Goal: Information Seeking & Learning: Learn about a topic

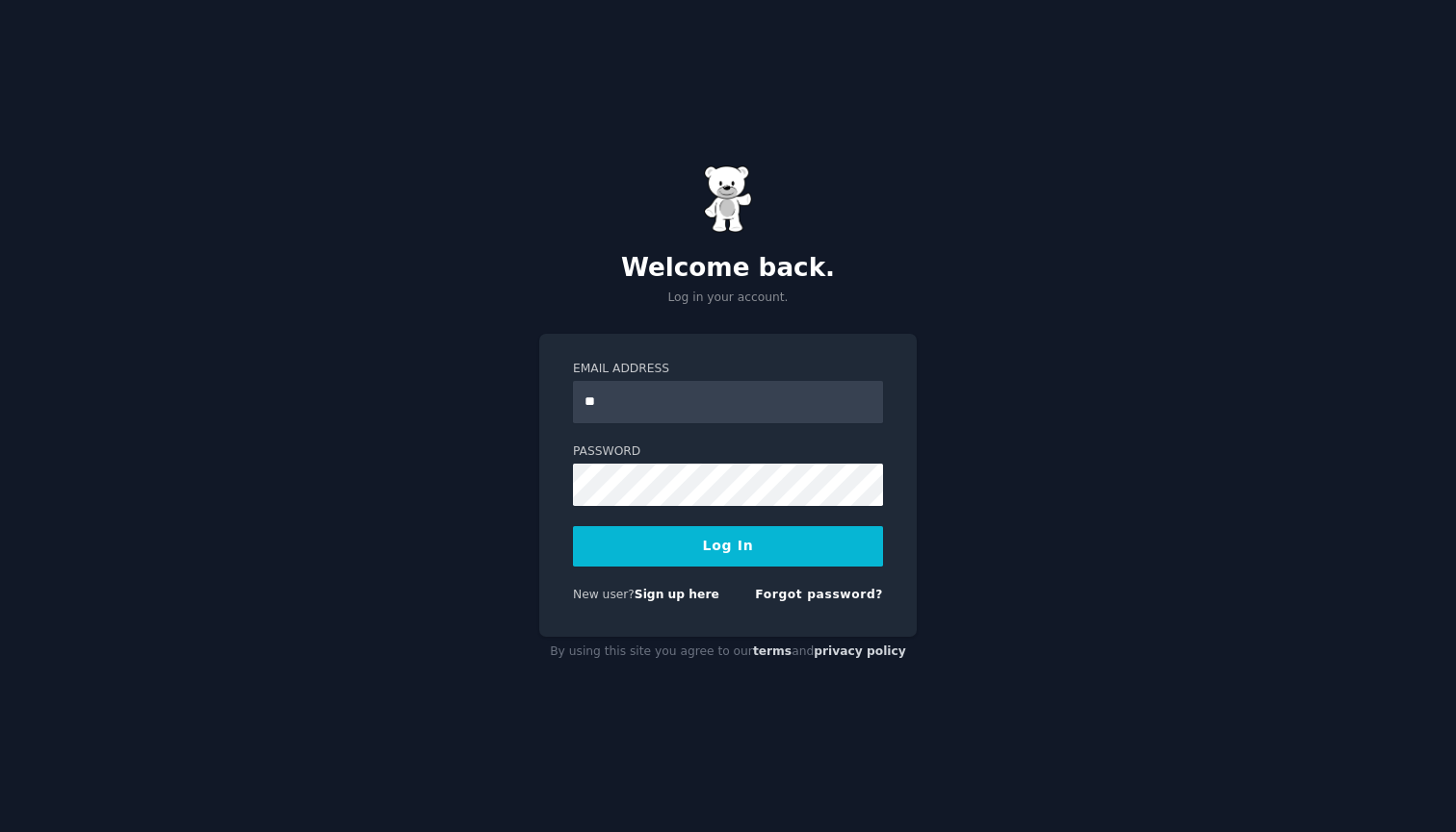
type input "*"
type input "**********"
click at [699, 530] on button "Log In" at bounding box center [728, 547] width 310 height 41
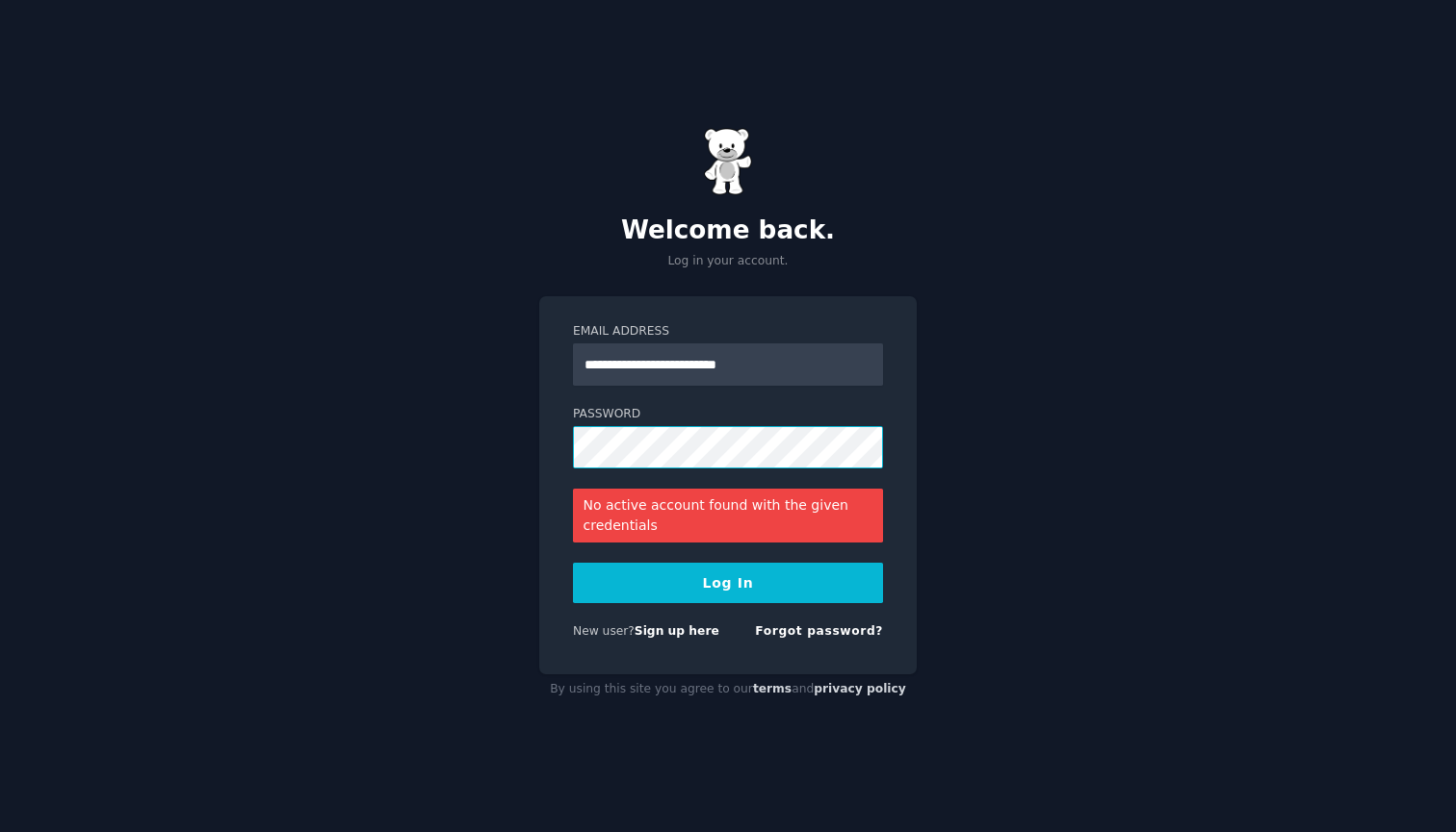
click at [728, 582] on button "Log In" at bounding box center [728, 583] width 310 height 41
click at [801, 359] on input "**********" at bounding box center [728, 365] width 310 height 43
click at [810, 379] on input "**********" at bounding box center [728, 365] width 310 height 43
drag, startPoint x: 749, startPoint y: 348, endPoint x: 794, endPoint y: 358, distance: 46.1
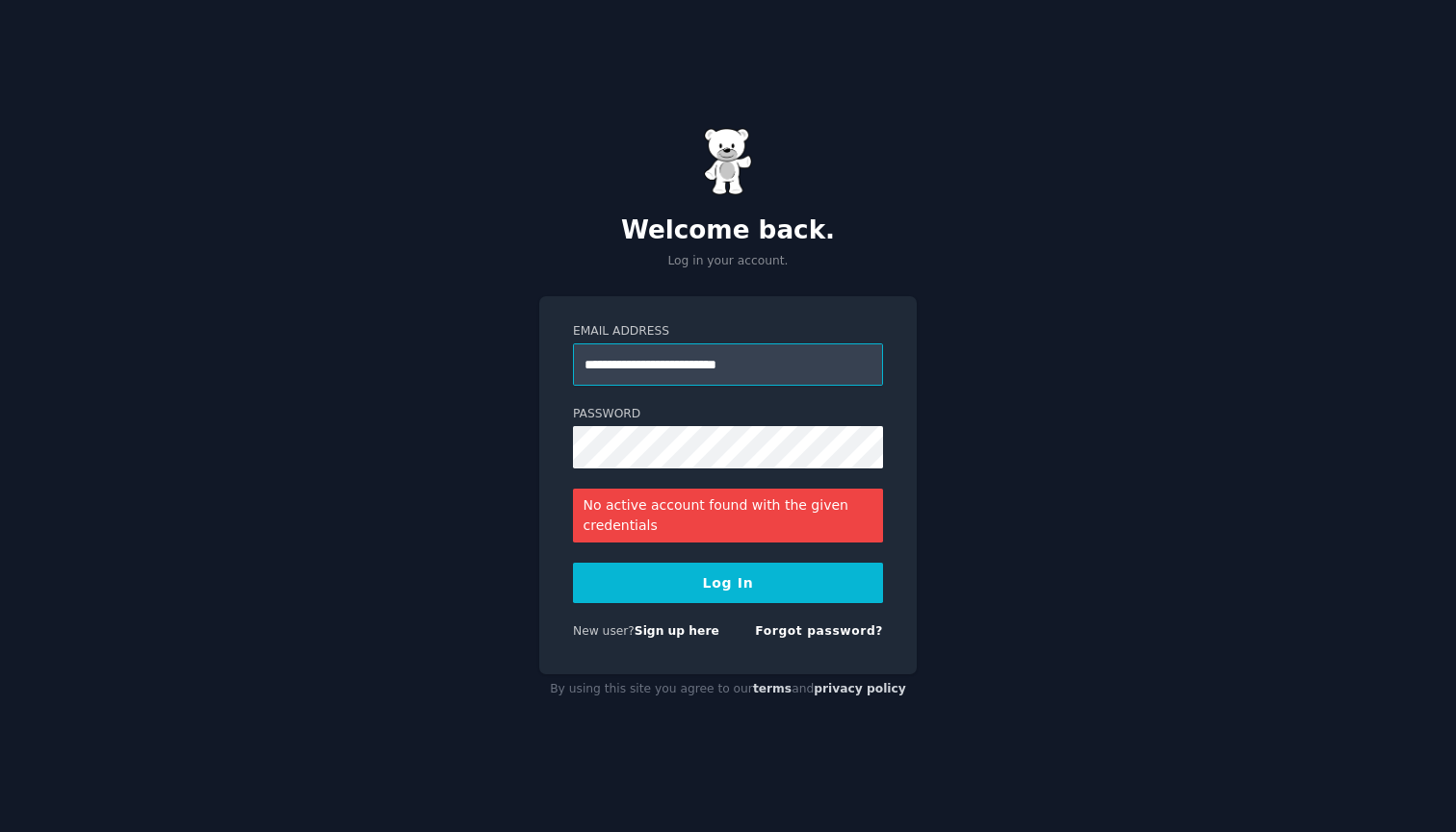
click at [794, 358] on input "**********" at bounding box center [728, 365] width 310 height 43
type input "**********"
click at [767, 599] on button "Log In" at bounding box center [728, 583] width 310 height 41
click at [701, 584] on button "Log In" at bounding box center [728, 583] width 310 height 41
click at [728, 582] on button "Log In" at bounding box center [728, 583] width 310 height 41
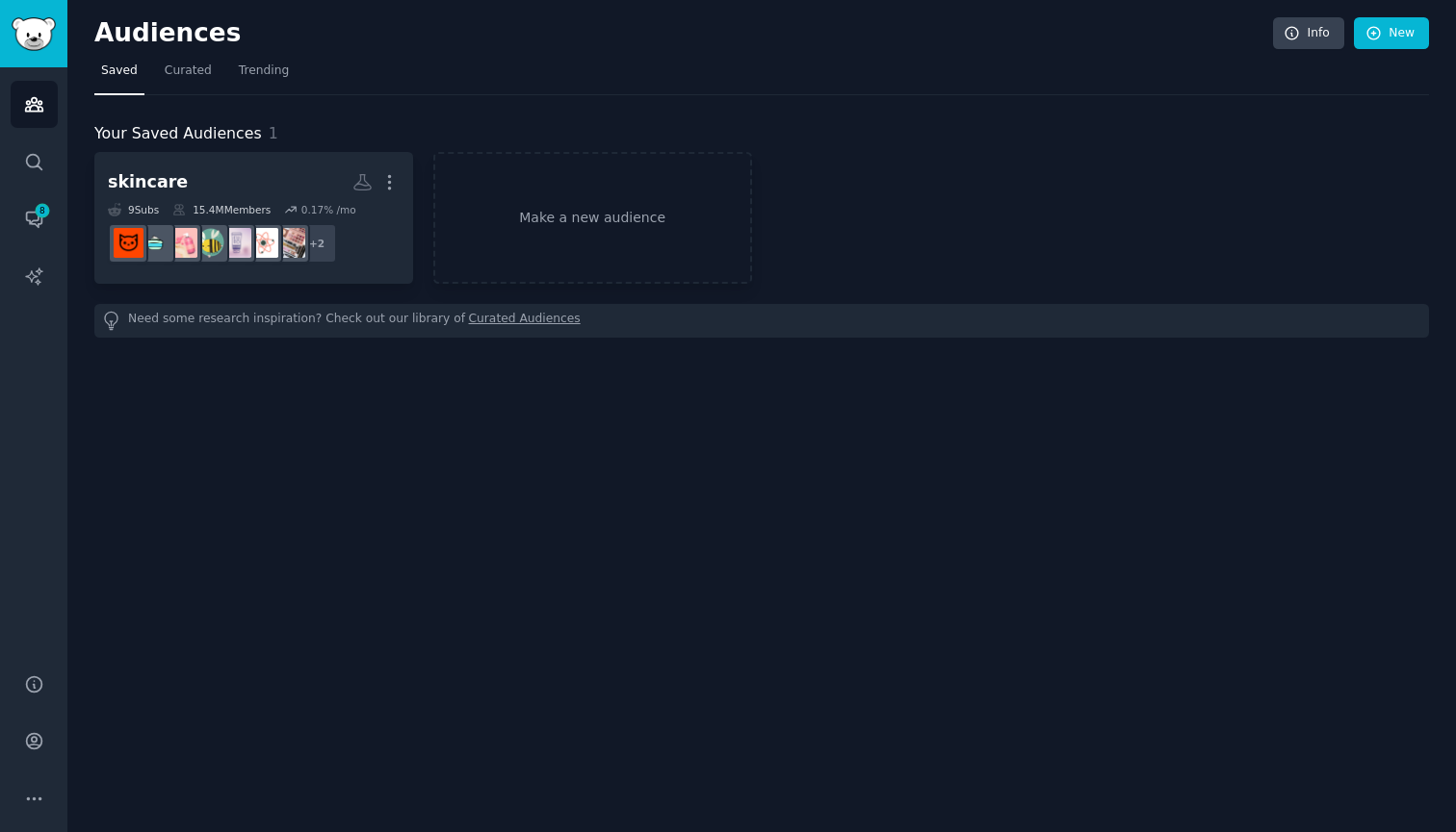
click at [518, 519] on div "Audiences Info New Saved Curated Trending Your Saved Audiences 1 skincare More …" at bounding box center [761, 416] width 1388 height 832
click at [48, 218] on icon "Sidebar" at bounding box center [43, 211] width 17 height 17
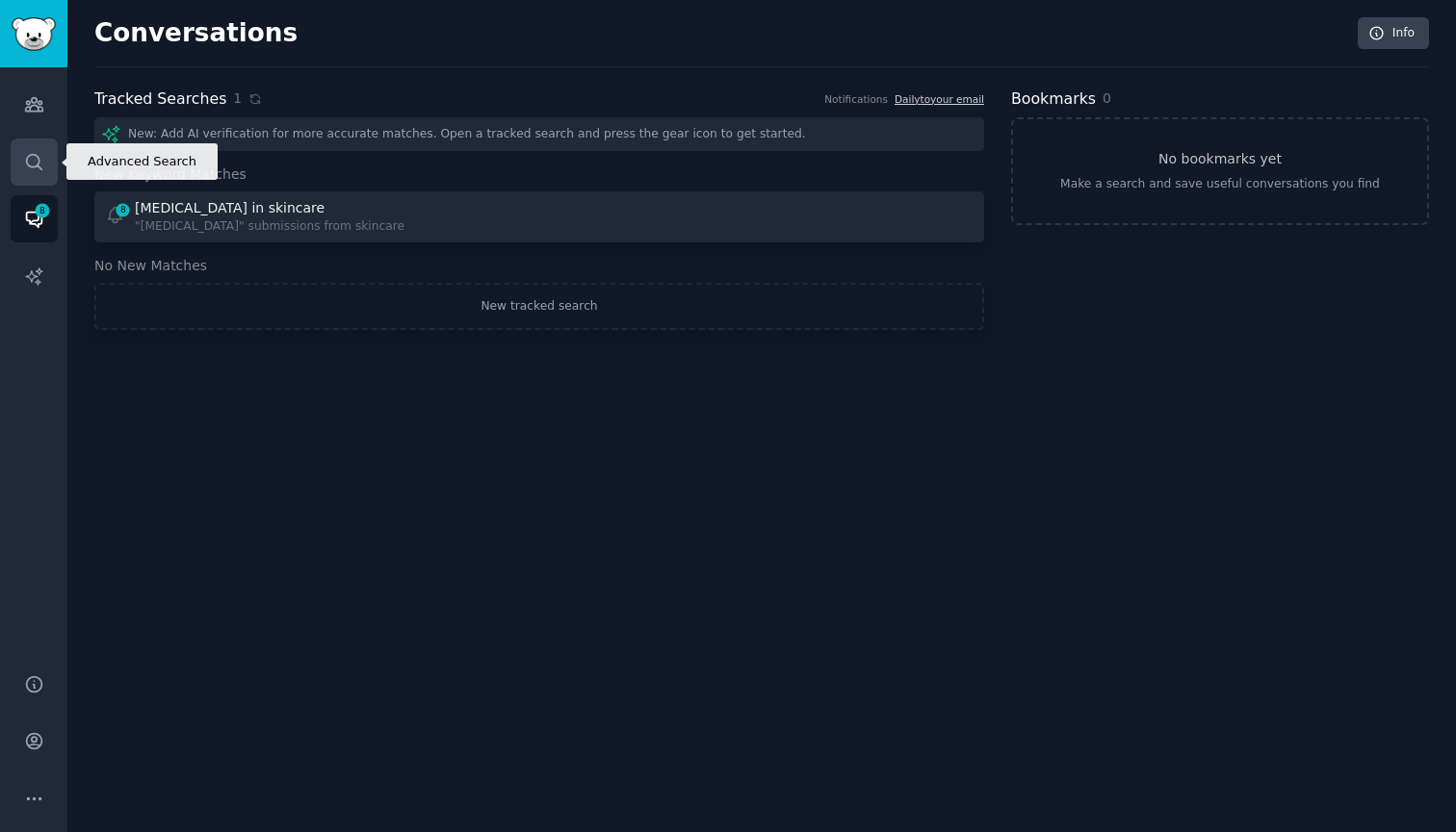
click at [40, 159] on icon "Sidebar" at bounding box center [34, 162] width 20 height 20
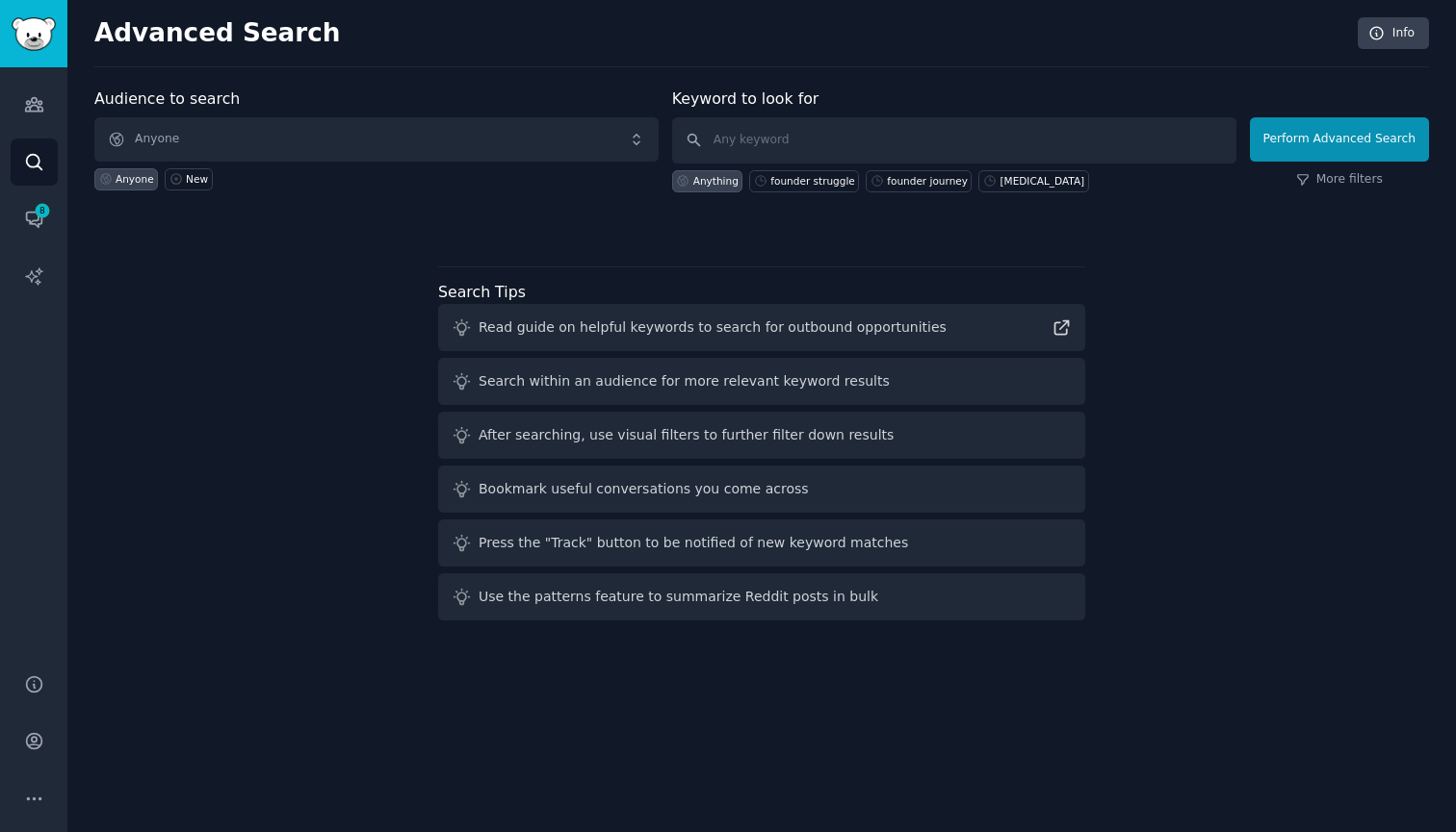
click at [352, 135] on span "Anyone" at bounding box center [376, 140] width 564 height 45
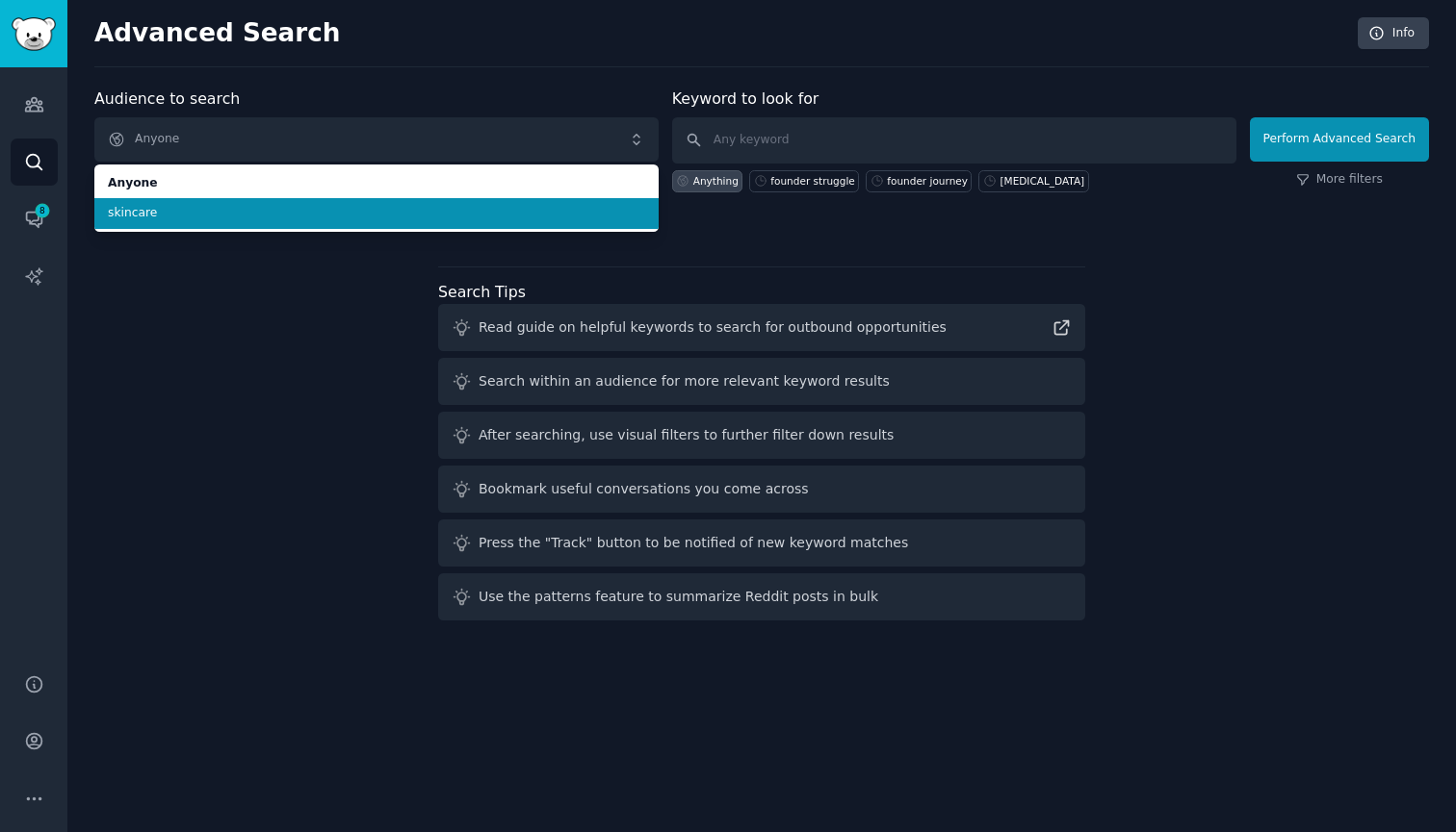
click at [298, 213] on span "skincare" at bounding box center [376, 214] width 537 height 17
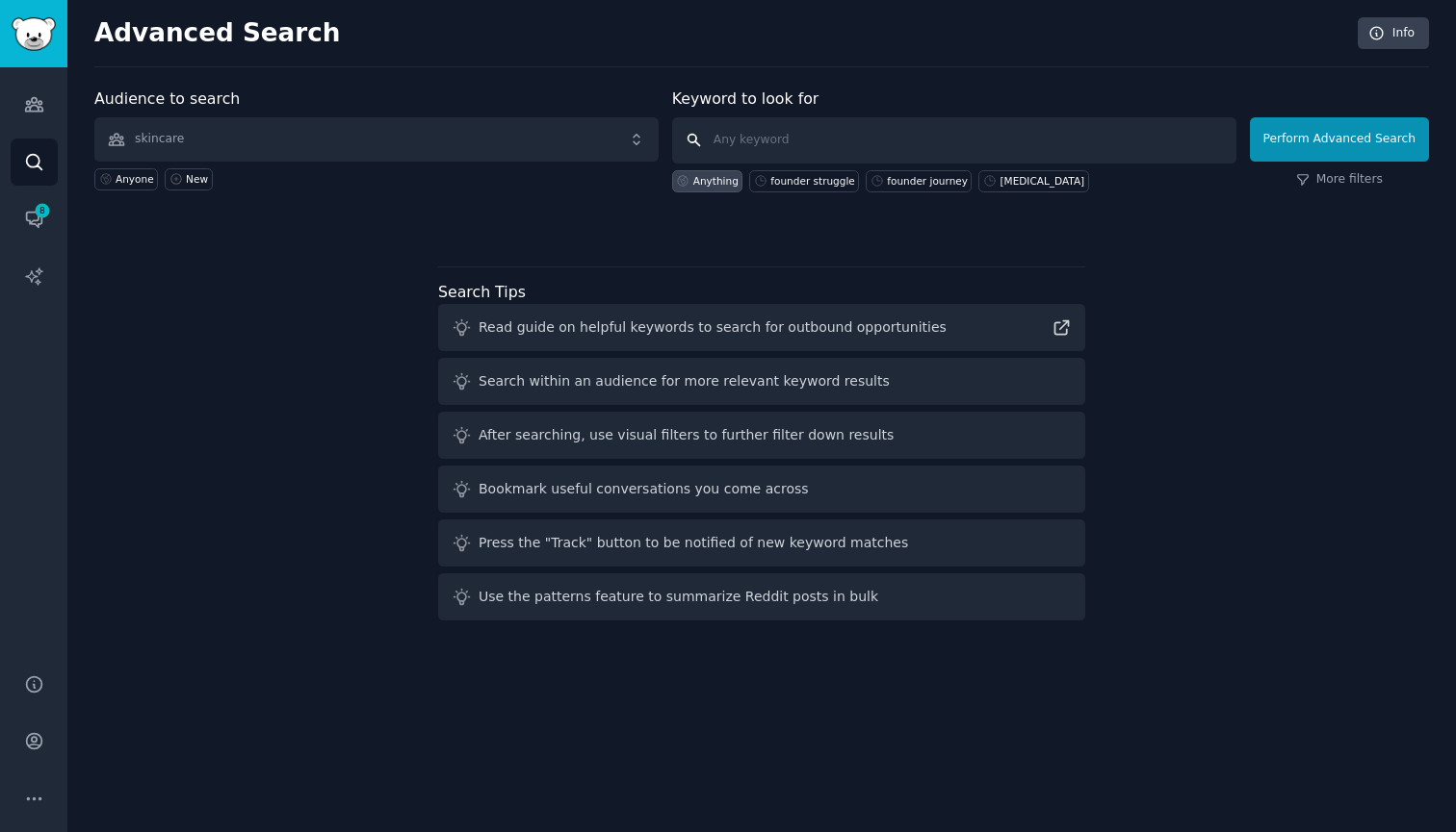
click at [810, 144] on input "text" at bounding box center [954, 141] width 564 height 47
click at [1370, 133] on button "Perform Advanced Search" at bounding box center [1339, 140] width 179 height 45
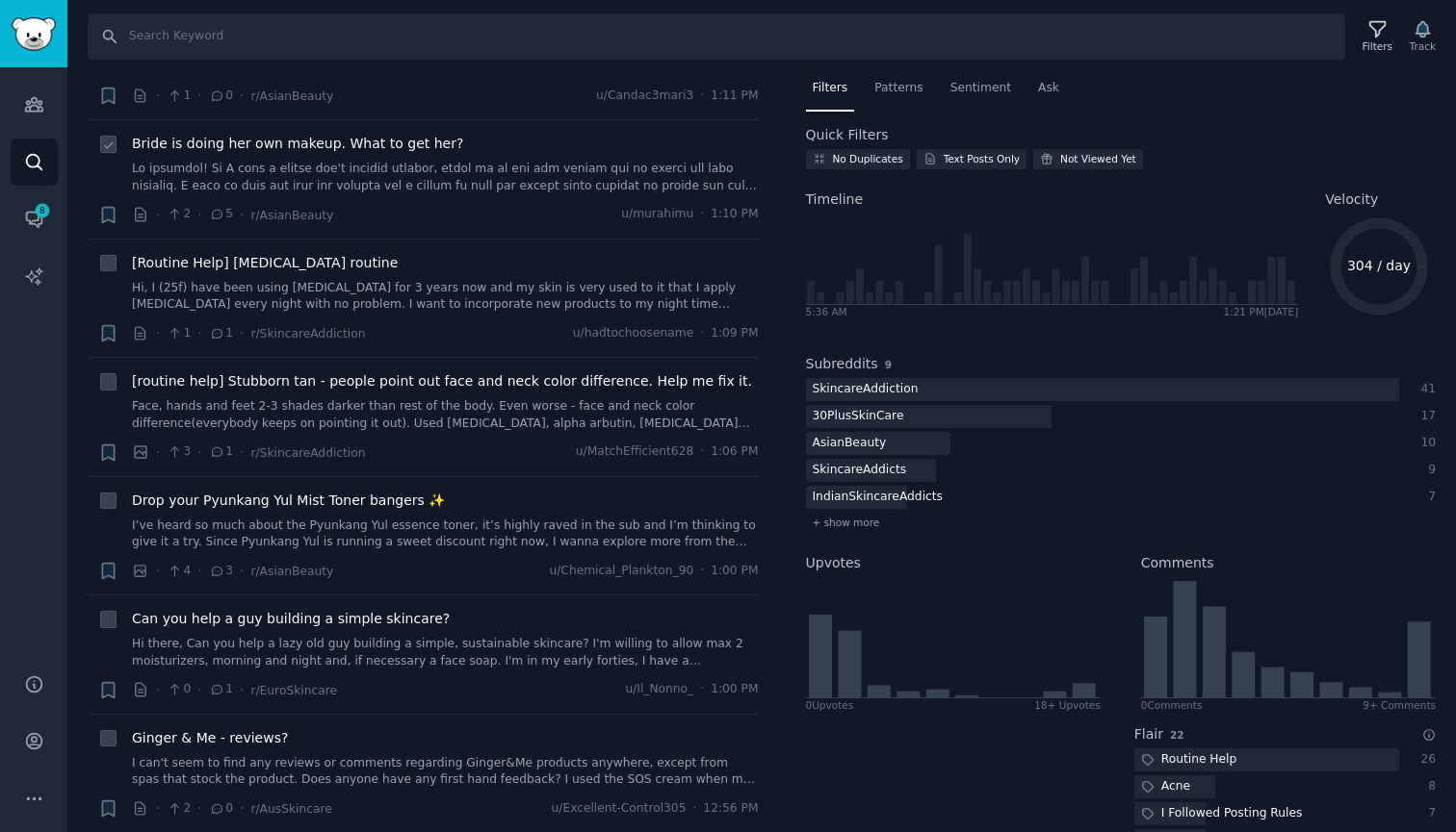
scroll to position [292, 0]
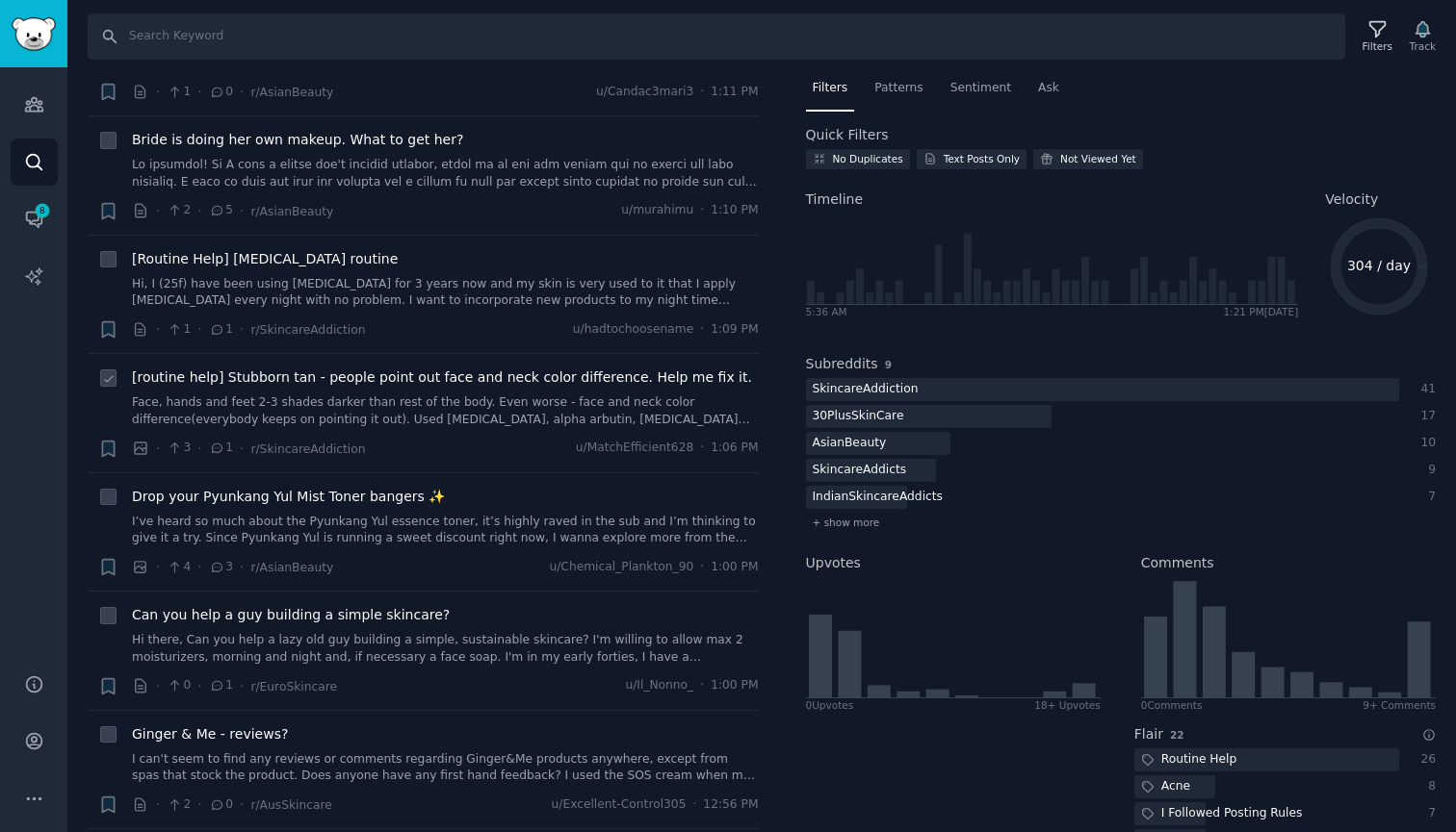
click at [510, 375] on span "[routine help] Stubborn tan - people point out face and neck color difference. …" at bounding box center [442, 378] width 620 height 20
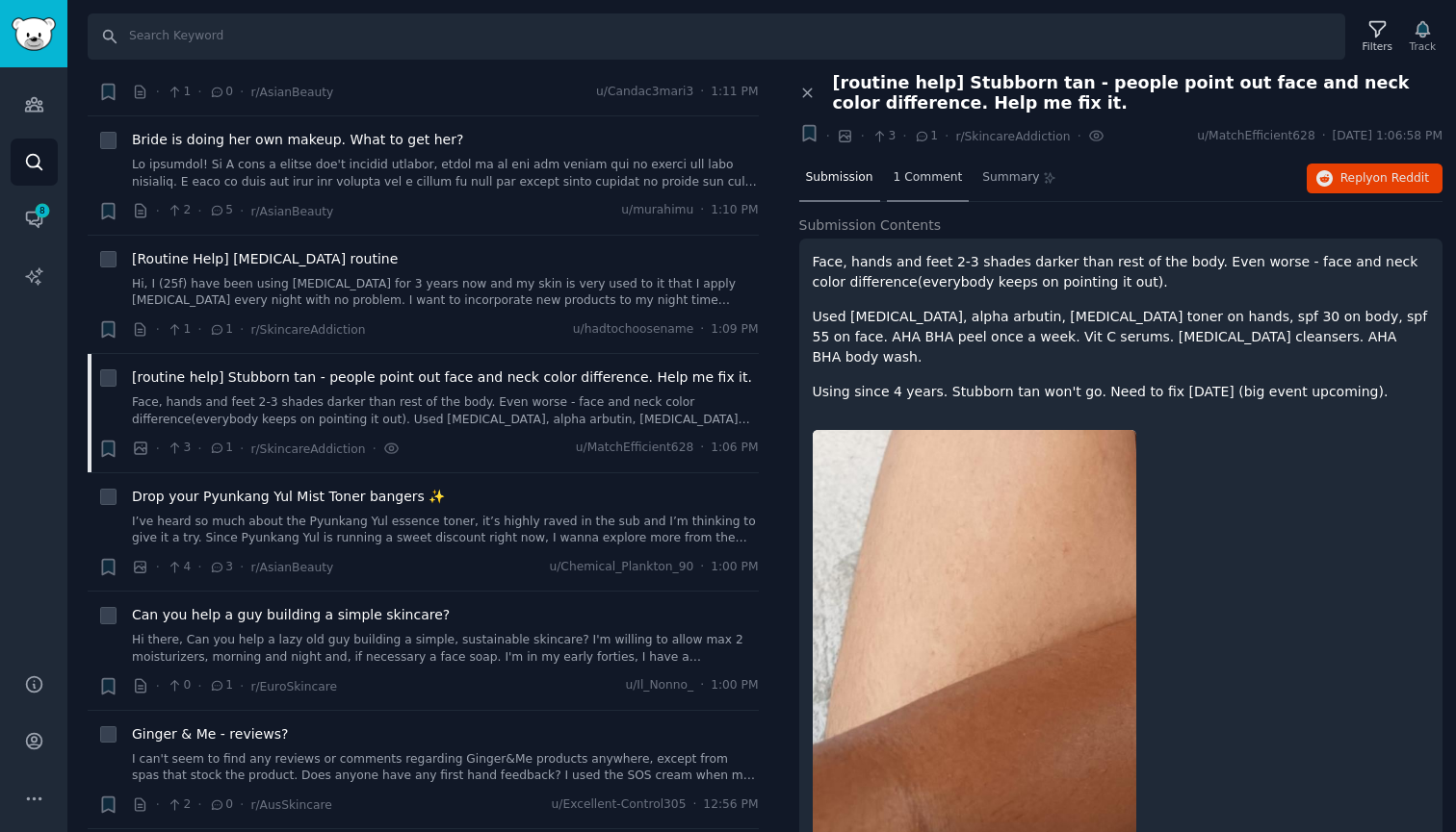
click at [930, 186] on div "1 Comment" at bounding box center [928, 180] width 83 height 47
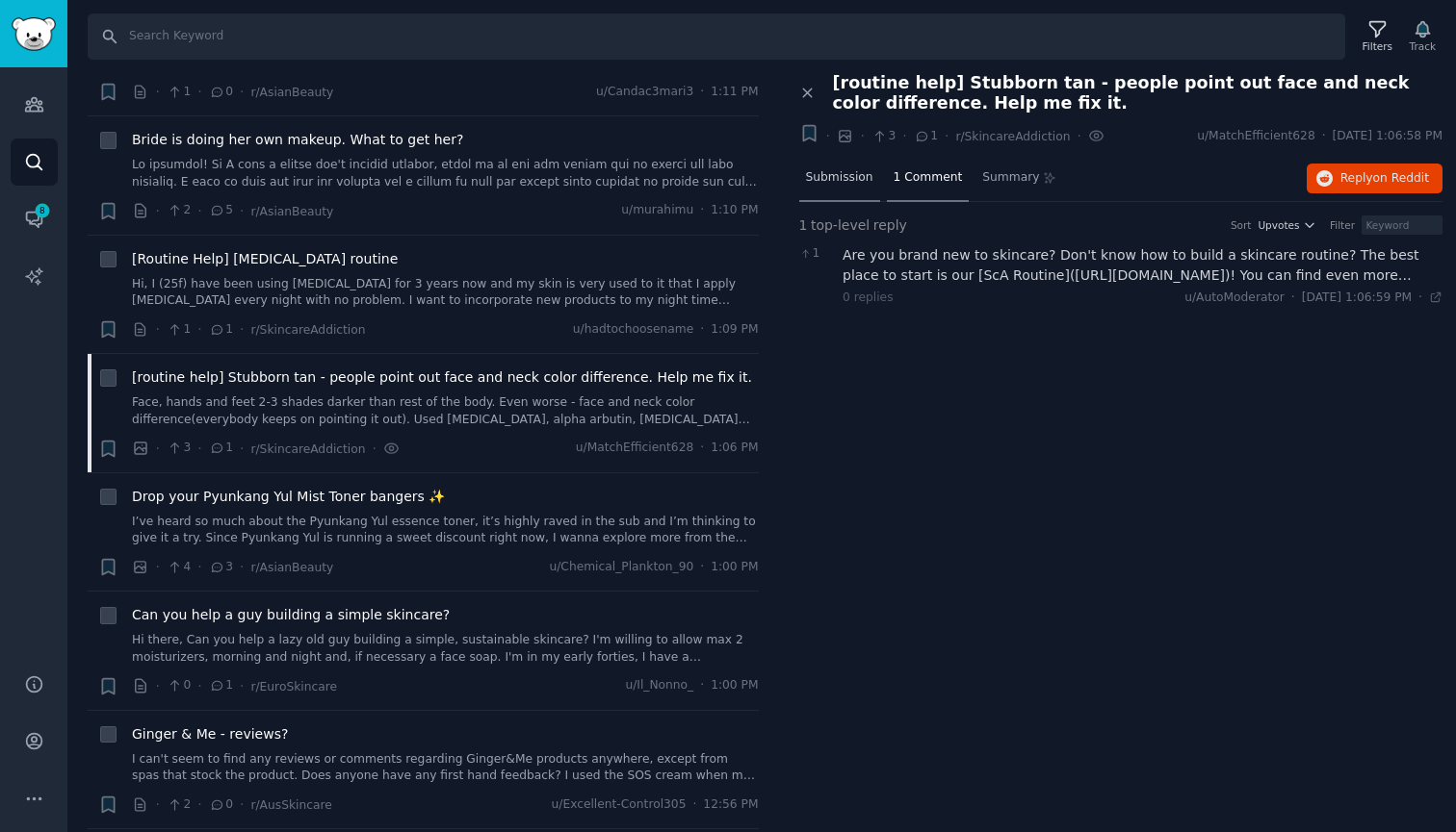
click at [854, 181] on span "Submission" at bounding box center [839, 178] width 67 height 17
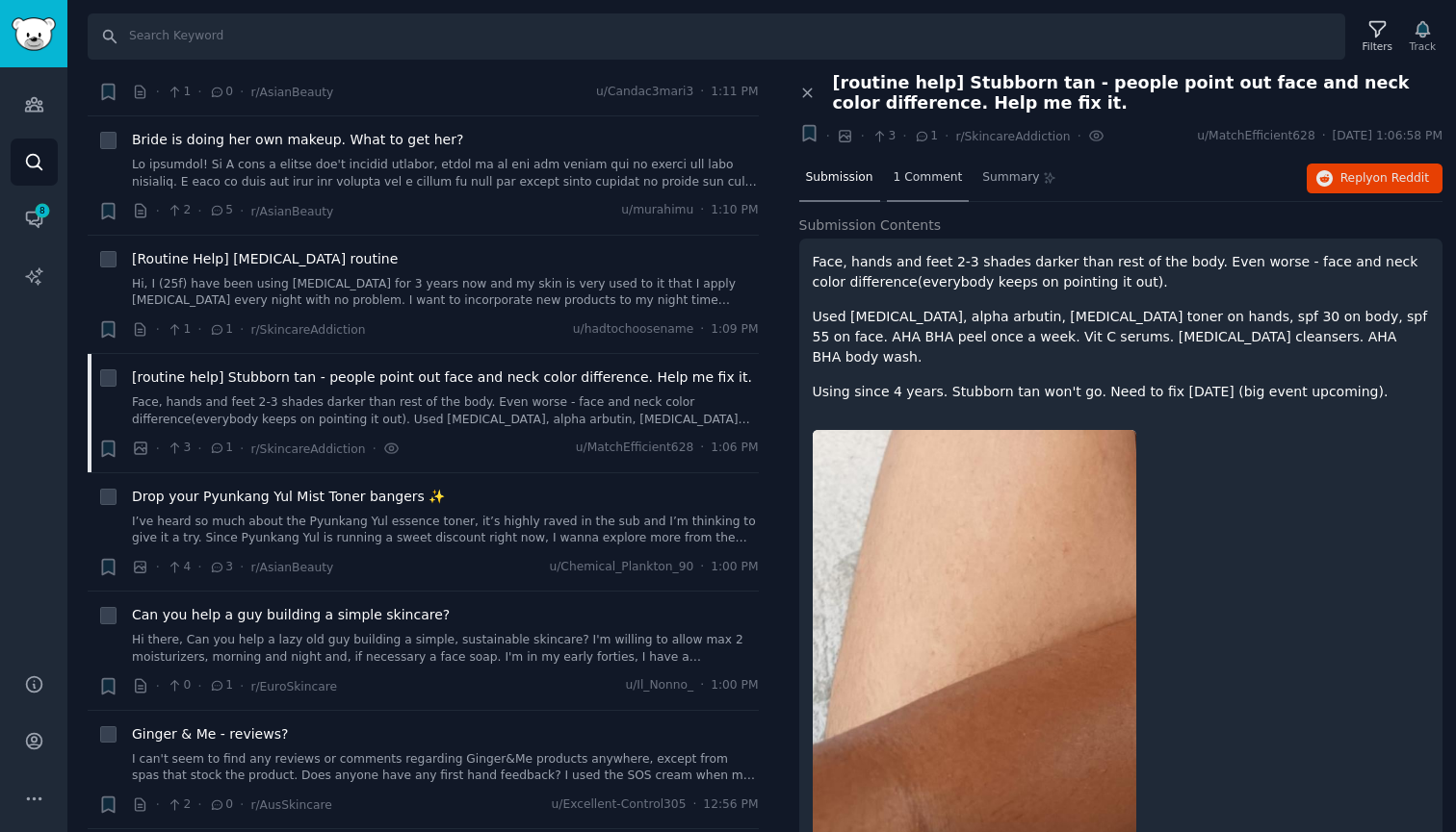
click at [935, 165] on div "1 Comment" at bounding box center [928, 180] width 83 height 47
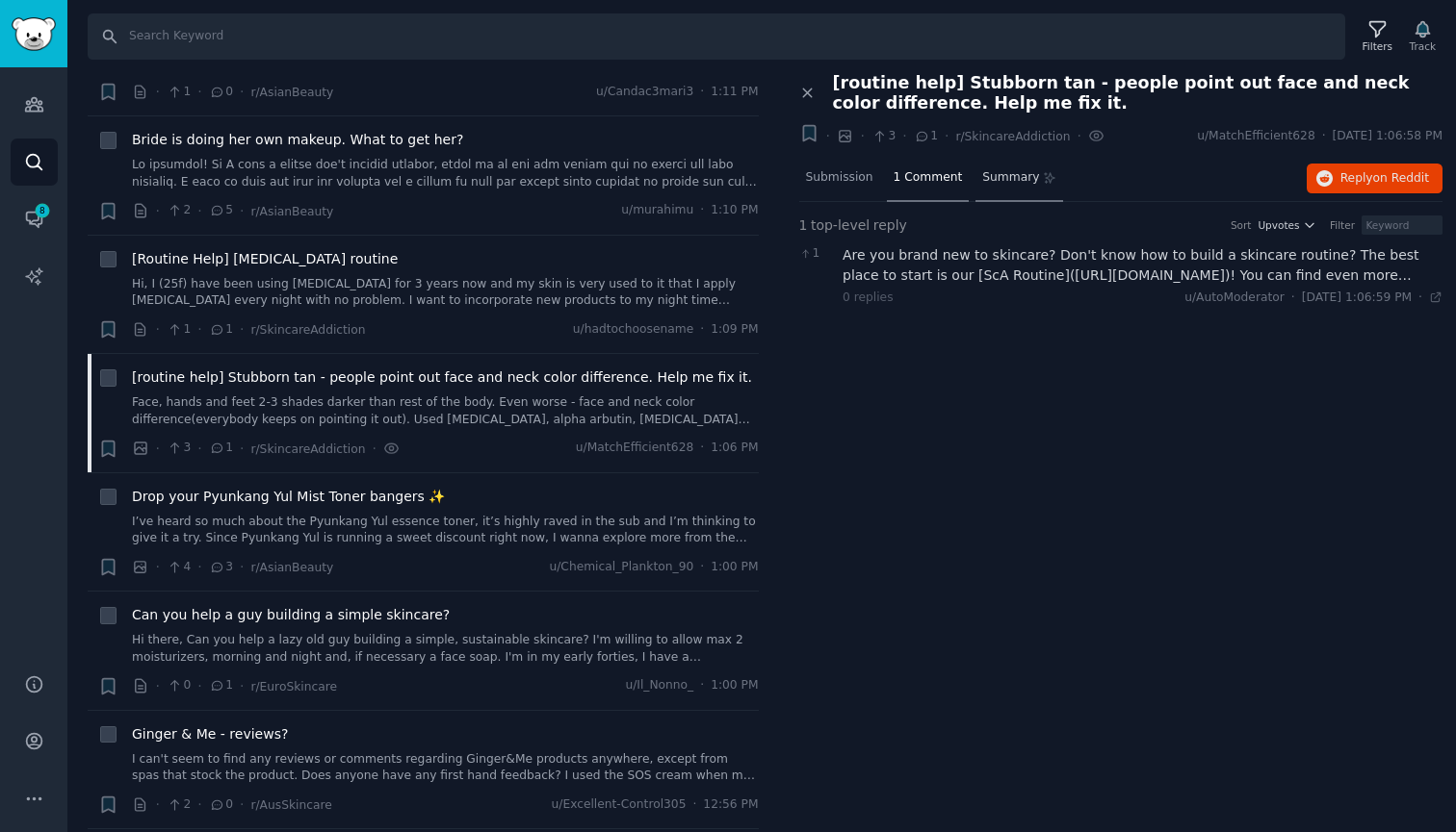
click at [999, 176] on span "Summary" at bounding box center [1010, 178] width 56 height 17
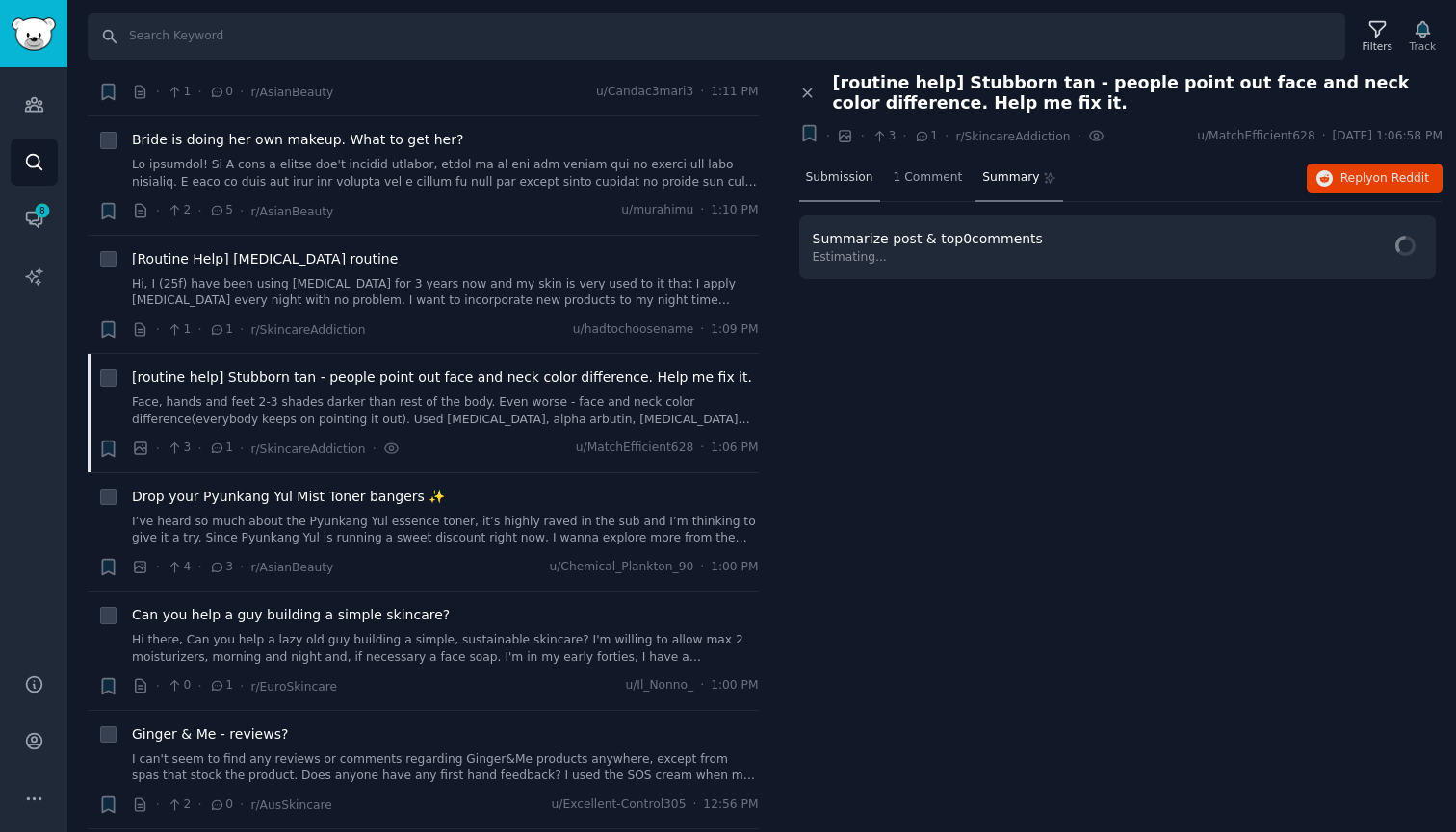
click at [840, 193] on div "Submission" at bounding box center [839, 180] width 81 height 47
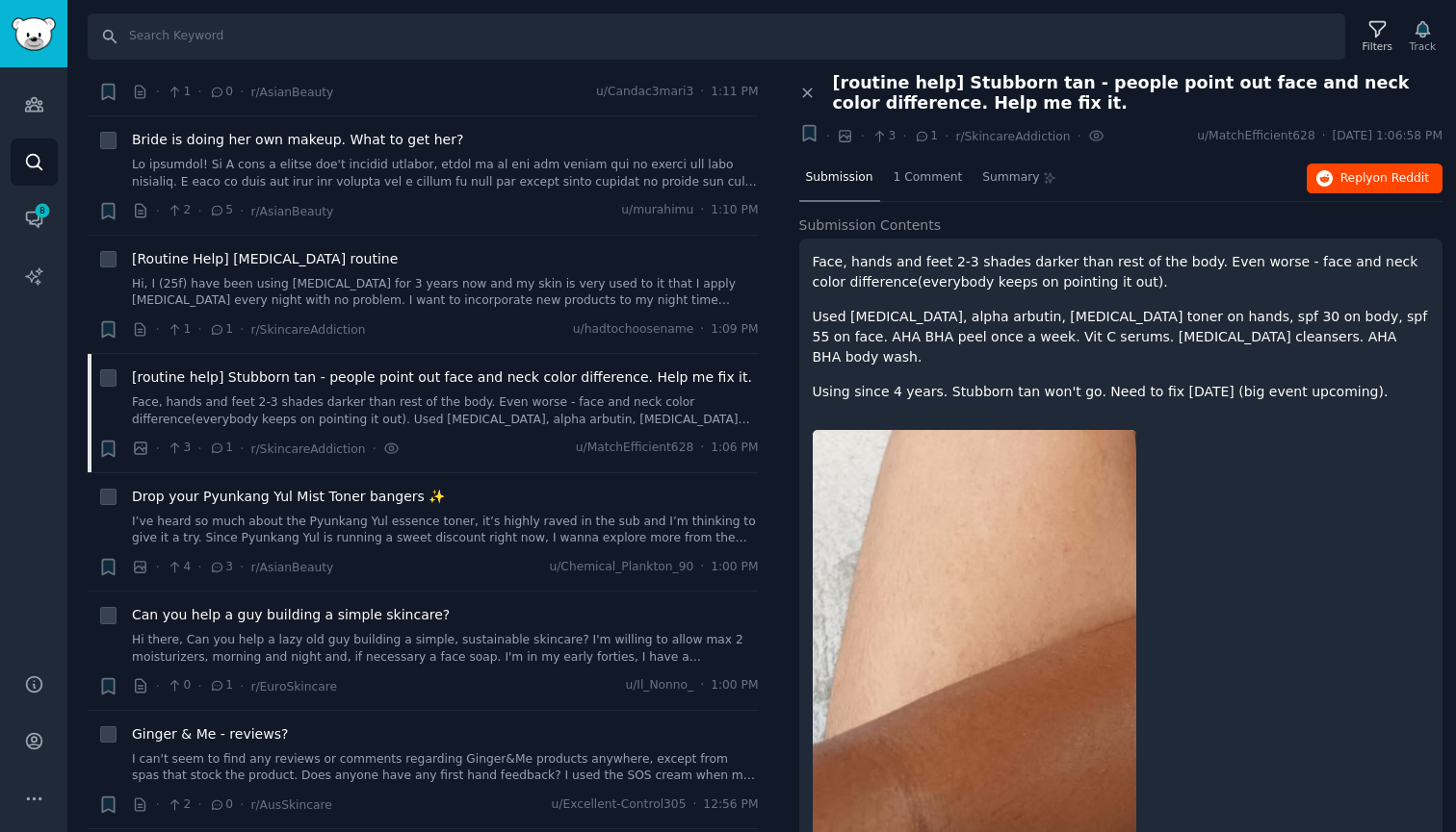
click at [1378, 178] on span "on Reddit" at bounding box center [1401, 178] width 55 height 14
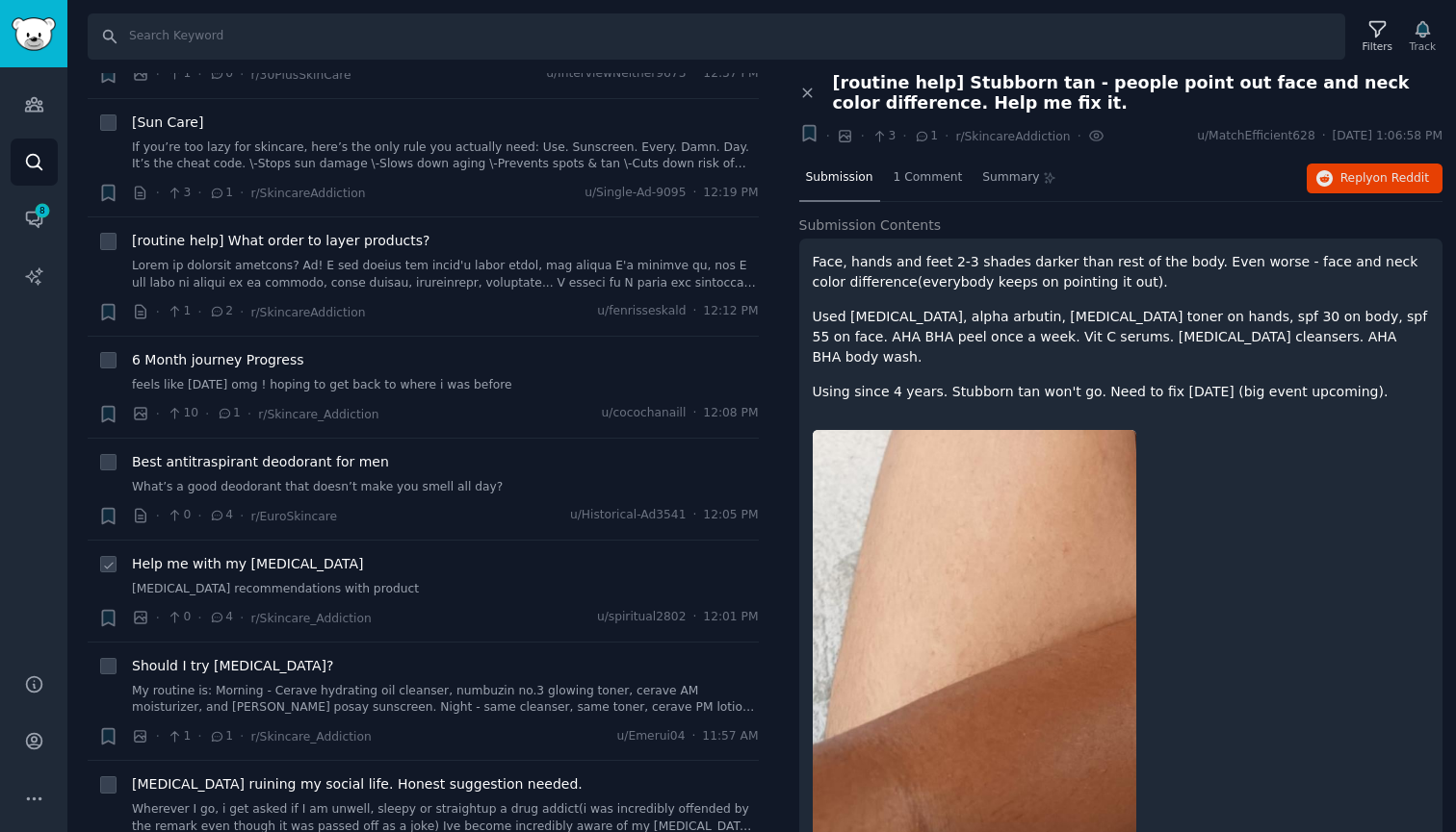
scroll to position [1729, 0]
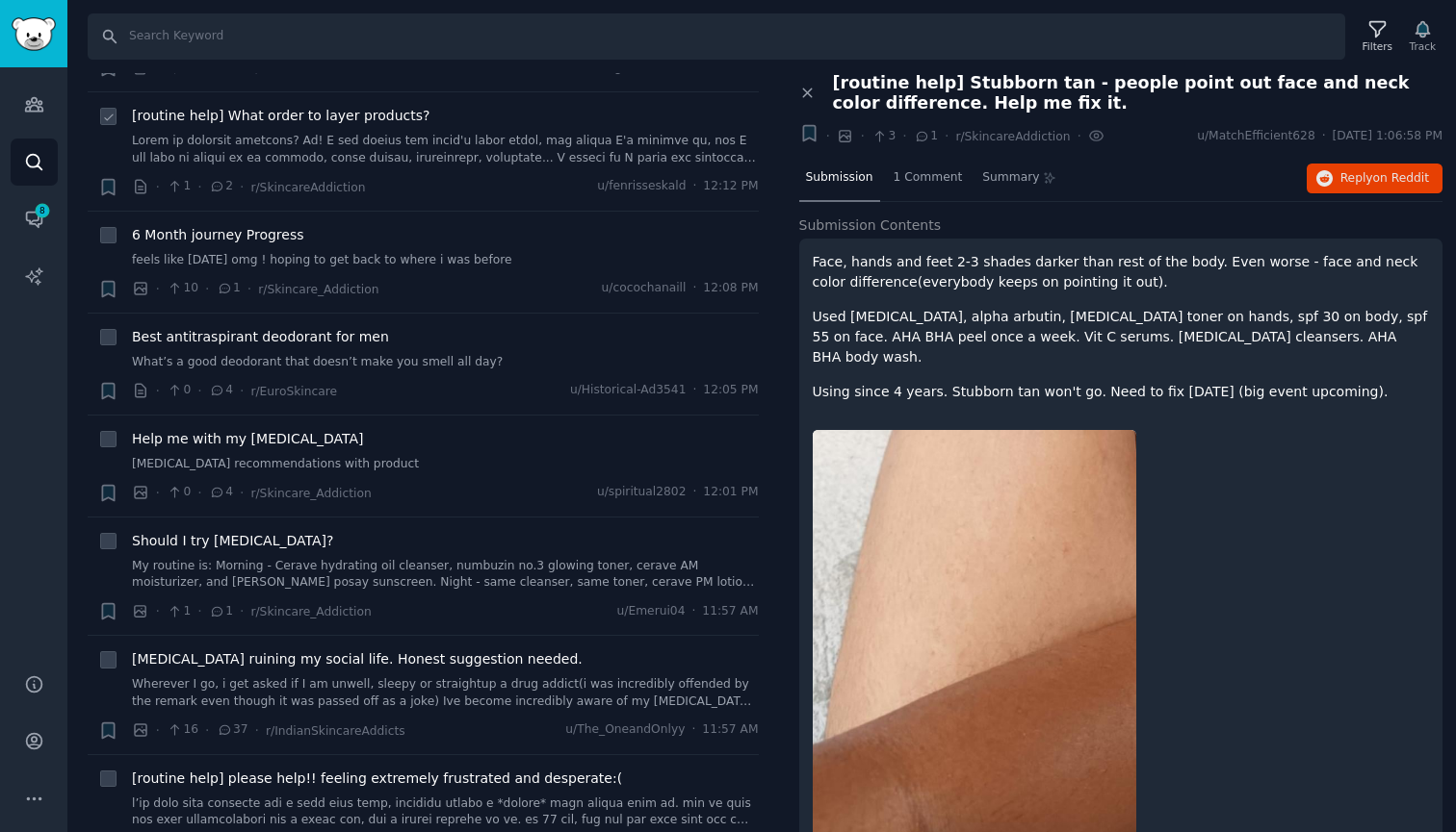
click at [389, 149] on link at bounding box center [445, 150] width 626 height 34
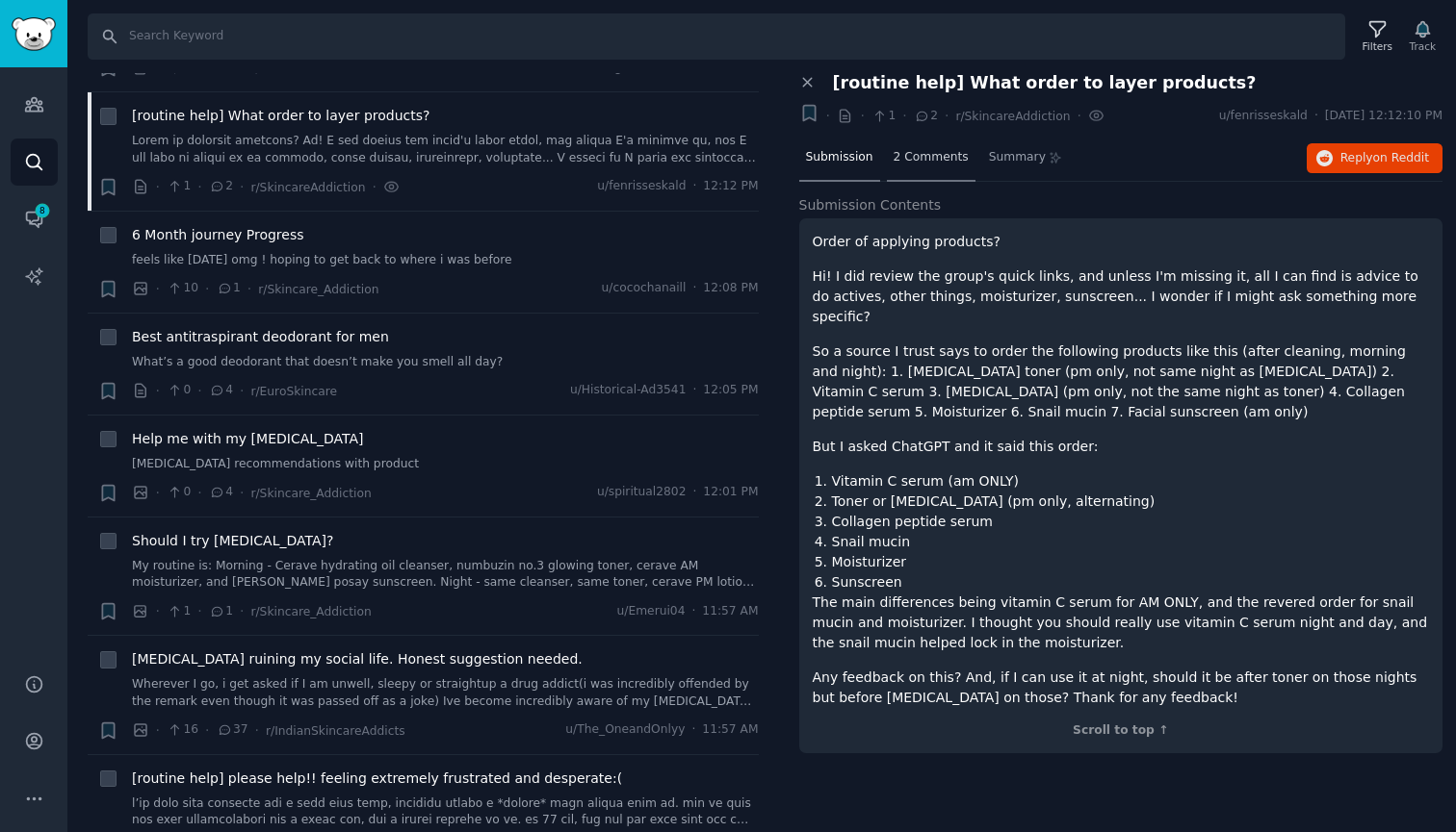
click at [929, 167] on div "2 Comments" at bounding box center [931, 159] width 88 height 47
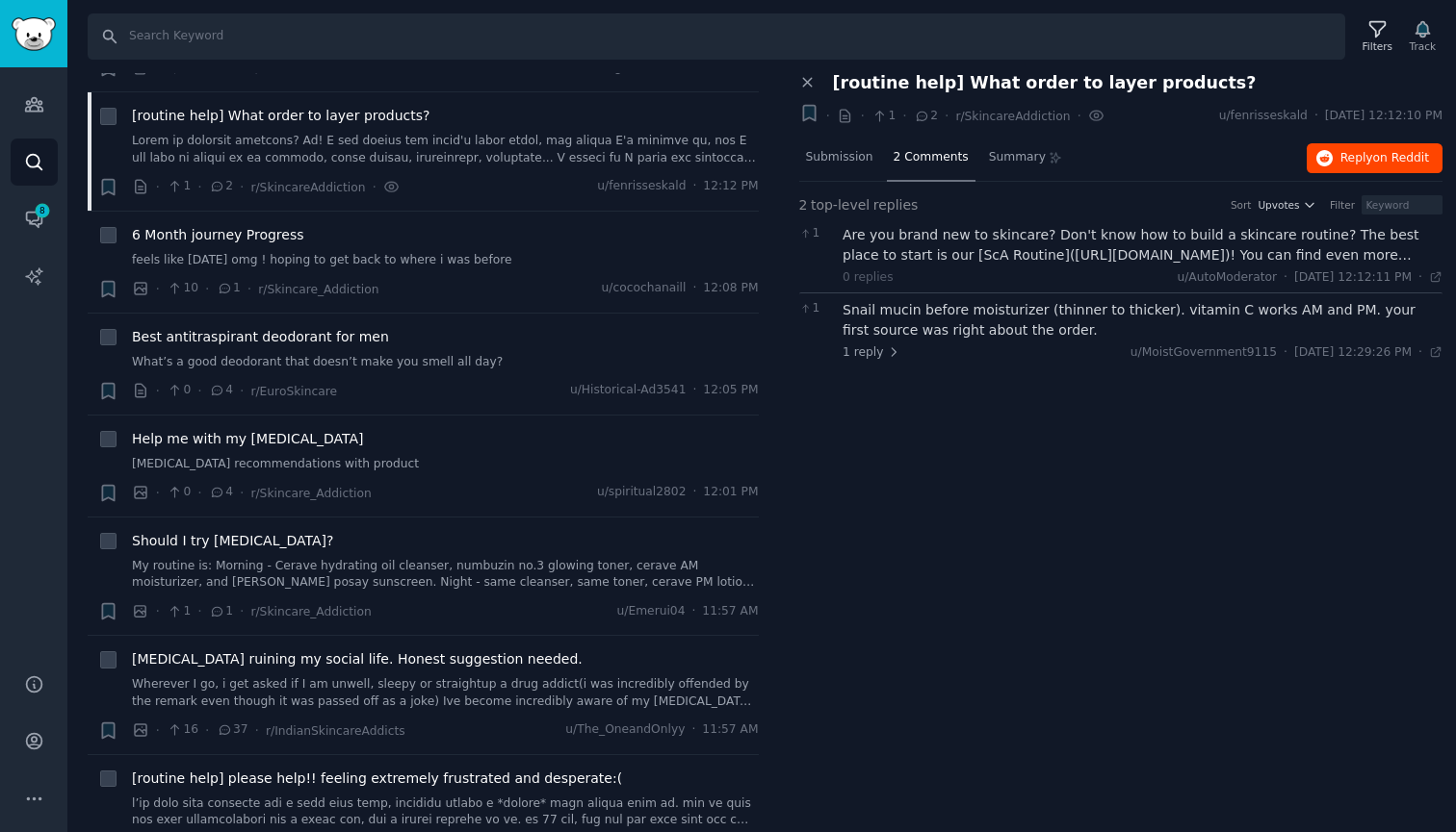
click at [1368, 158] on span "Reply on Reddit" at bounding box center [1384, 159] width 88 height 17
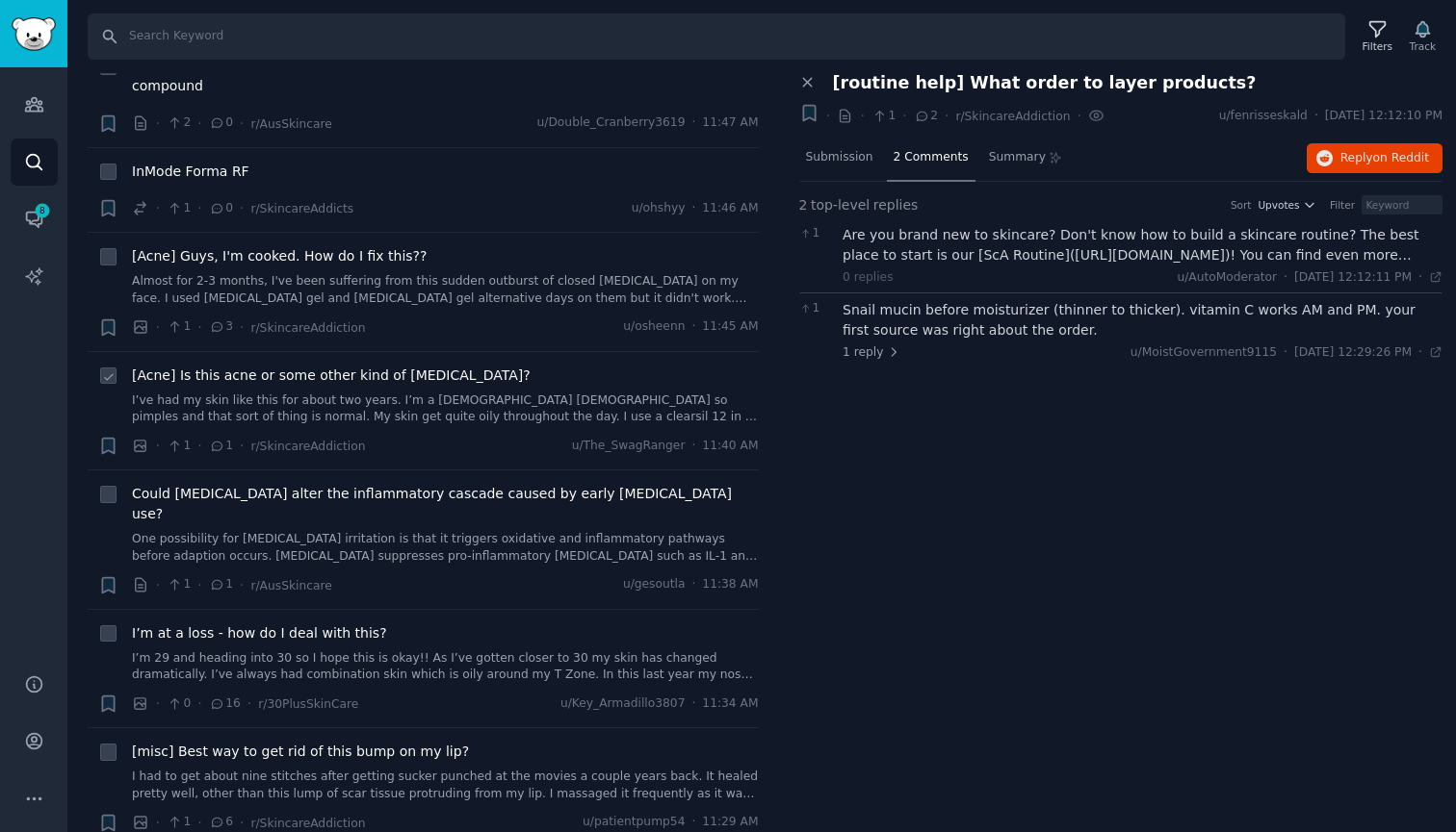
scroll to position [2620, 0]
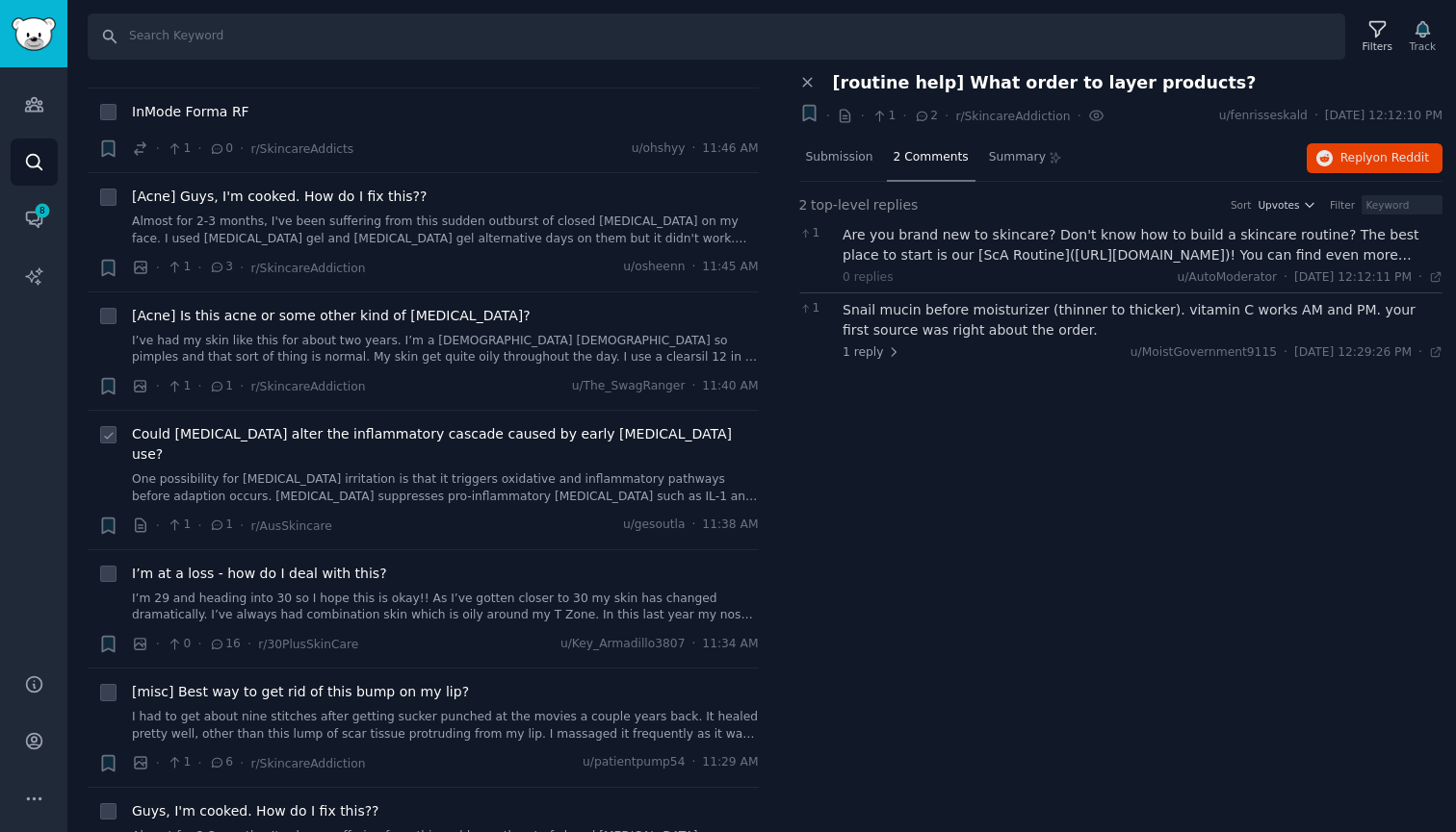
click at [534, 424] on span "Could [MEDICAL_DATA] alter the inflammatory cascade caused by early [MEDICAL_DA…" at bounding box center [445, 445] width 626 height 41
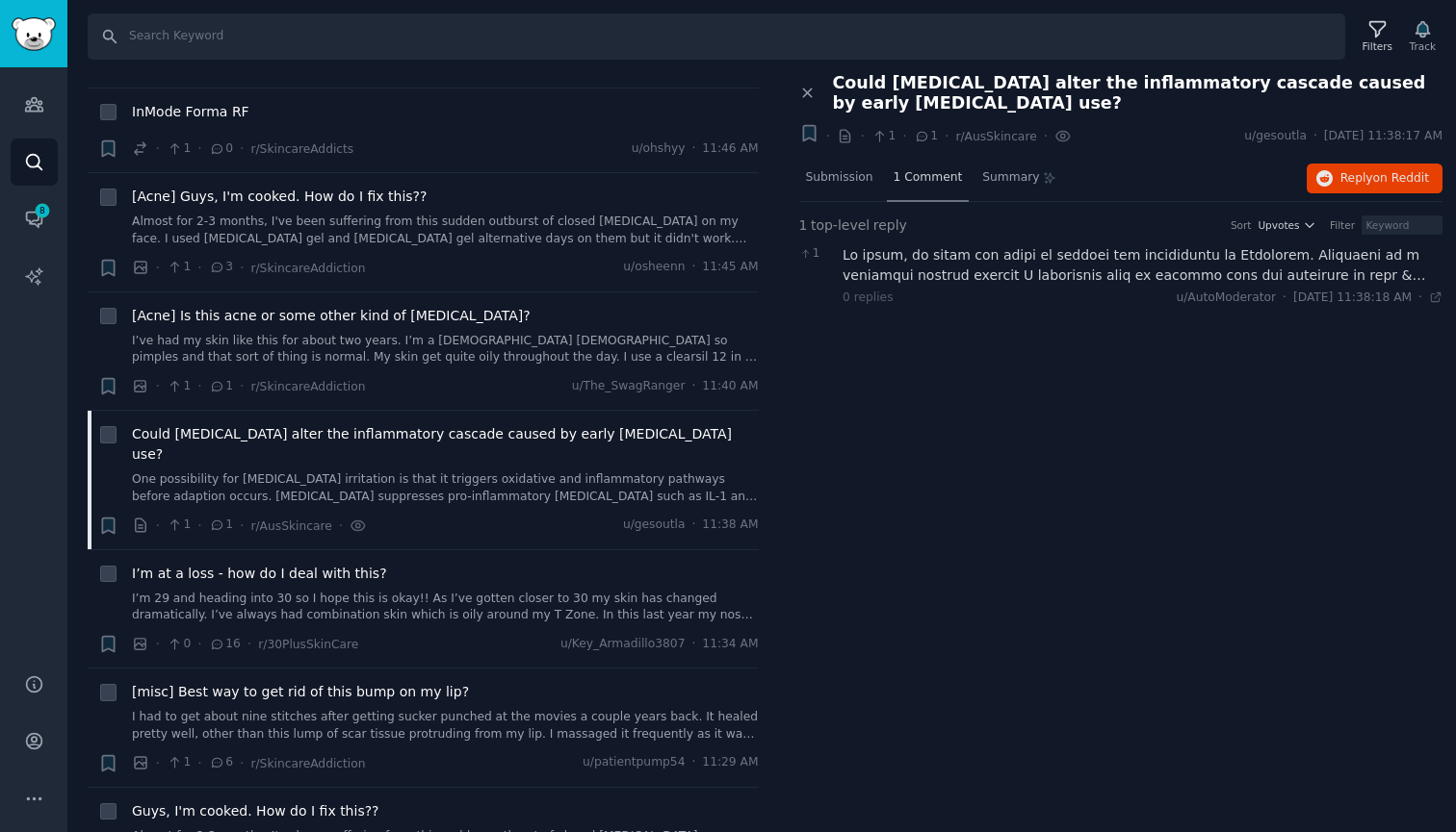
click at [921, 177] on span "1 Comment" at bounding box center [928, 178] width 69 height 17
click at [1384, 177] on span "on Reddit" at bounding box center [1401, 178] width 55 height 14
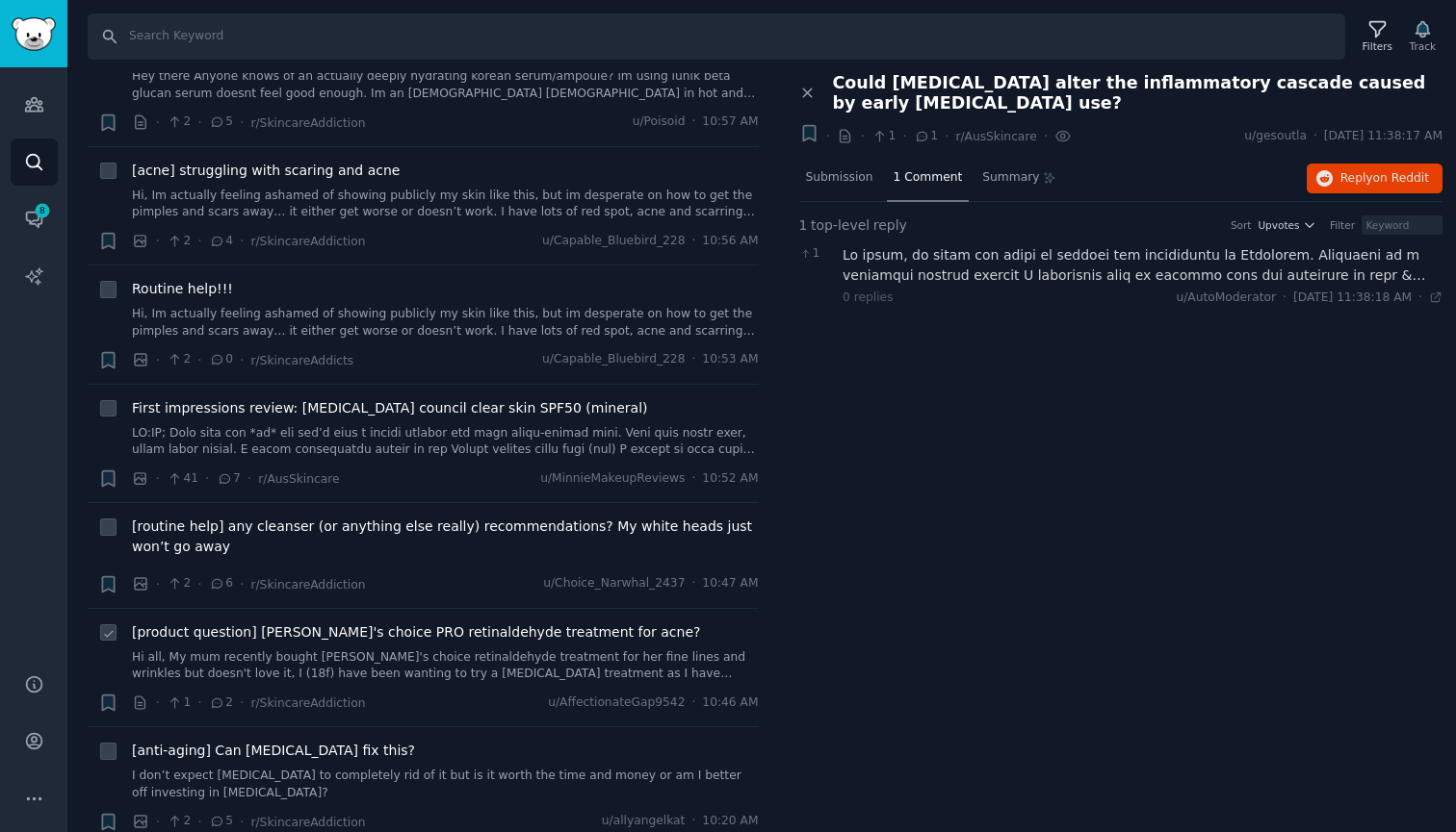
scroll to position [4026, 0]
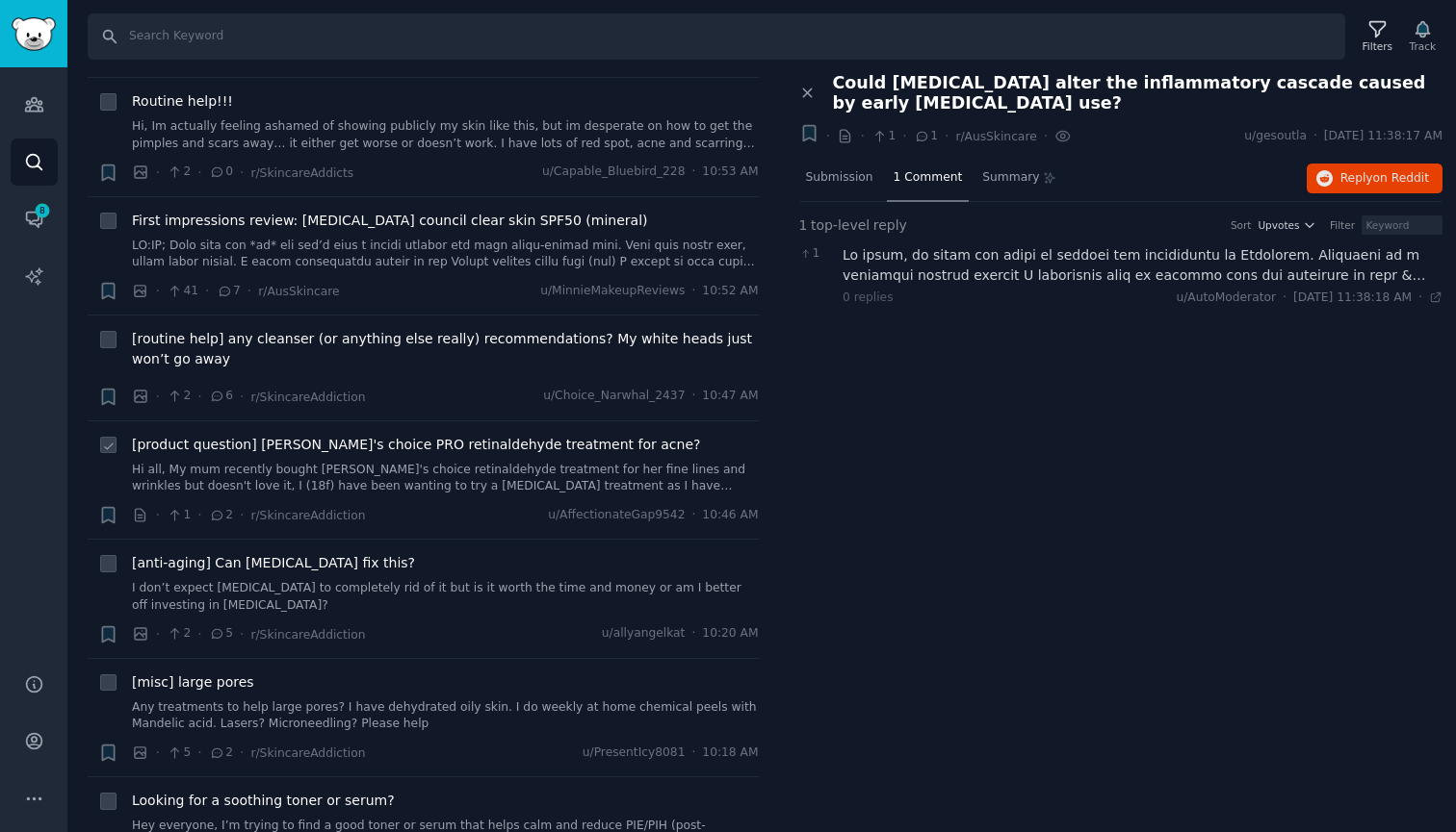
click at [443, 435] on span "[product question] [PERSON_NAME]'s choice PRO retinaldehyde treatment for acne?" at bounding box center [416, 445] width 568 height 20
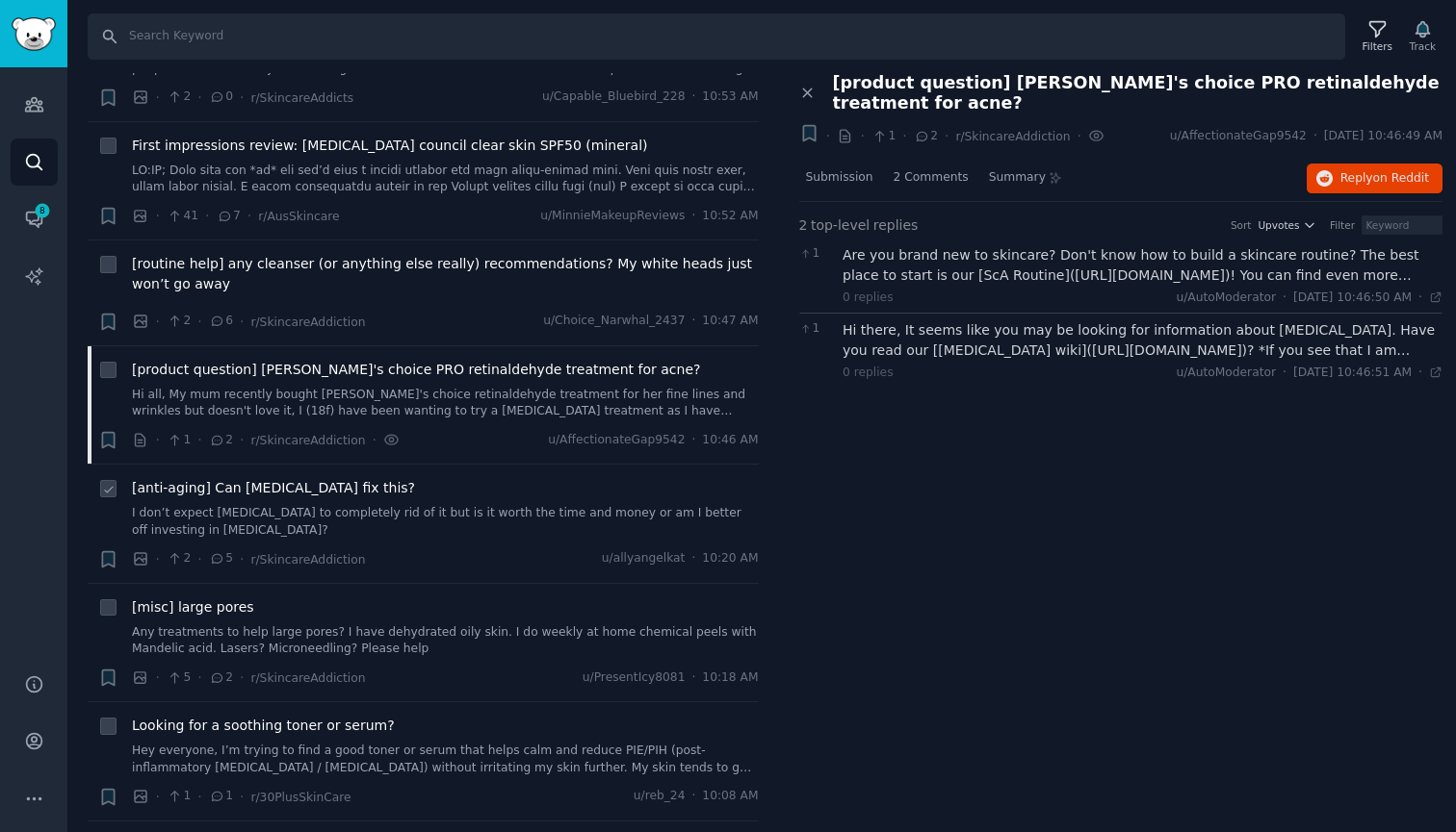
scroll to position [4119, 0]
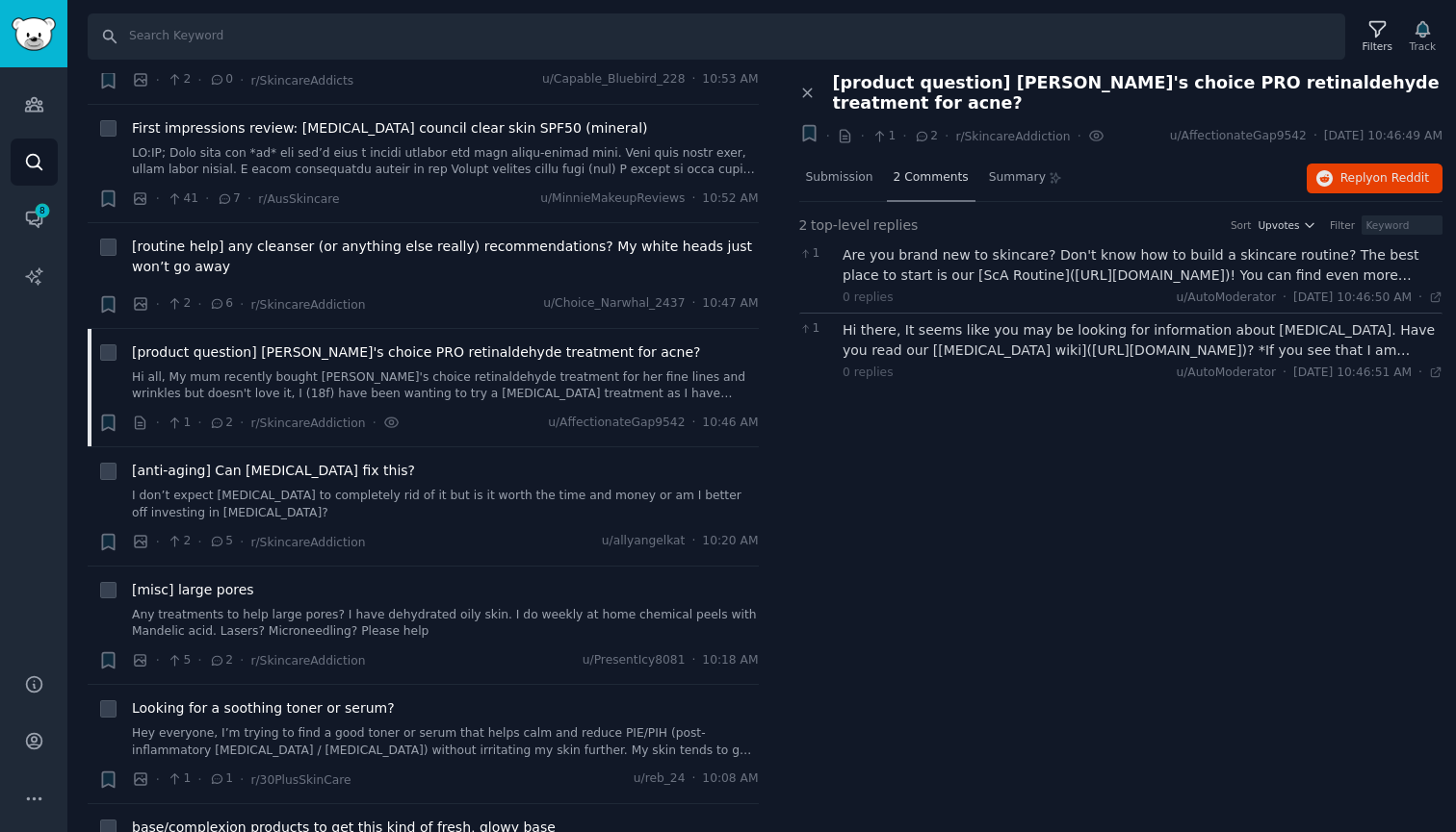
click at [913, 169] on span "2 Comments" at bounding box center [931, 178] width 75 height 17
click at [1360, 170] on span "Reply on Reddit" at bounding box center [1384, 179] width 88 height 17
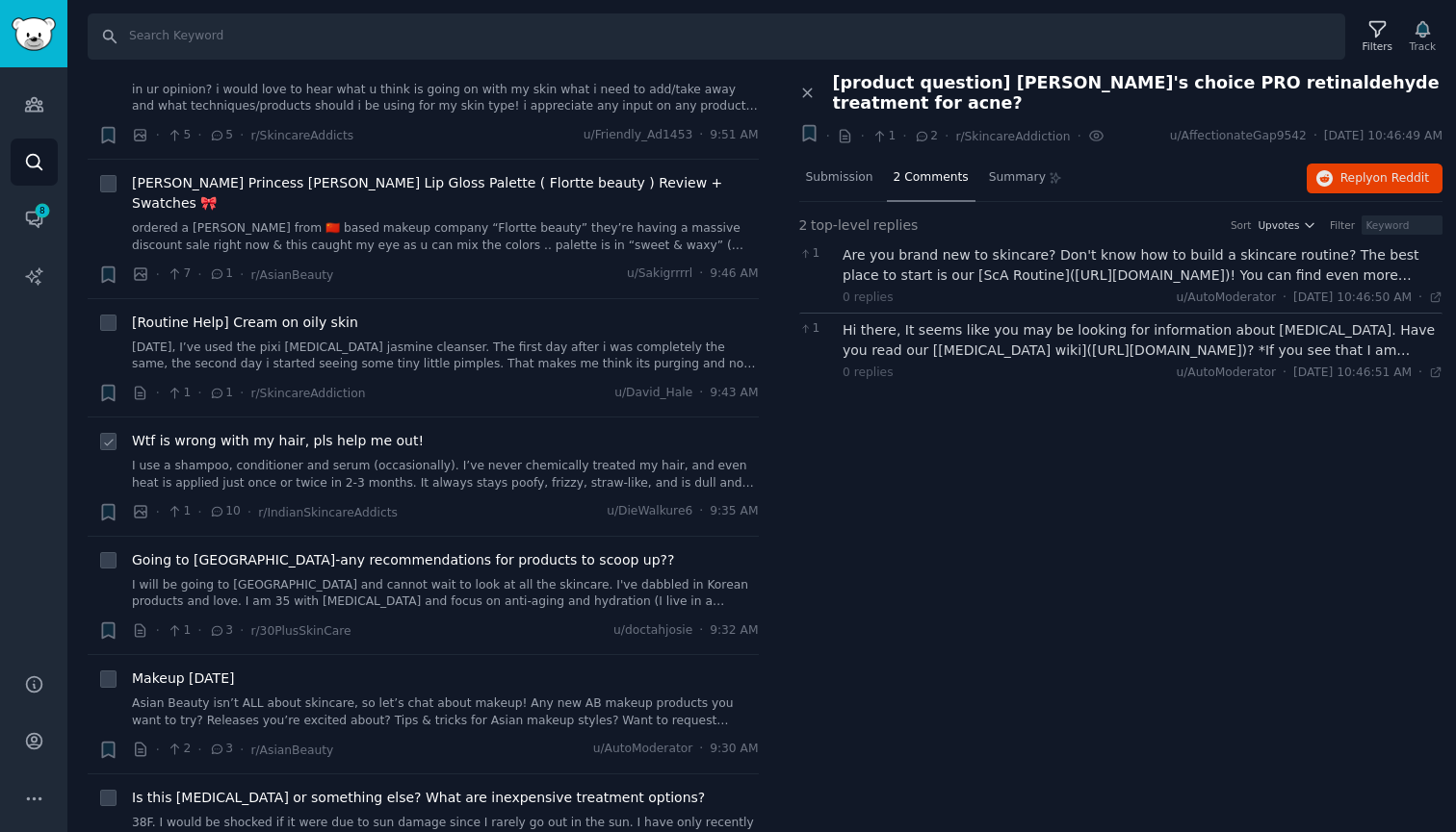
scroll to position [5557, 0]
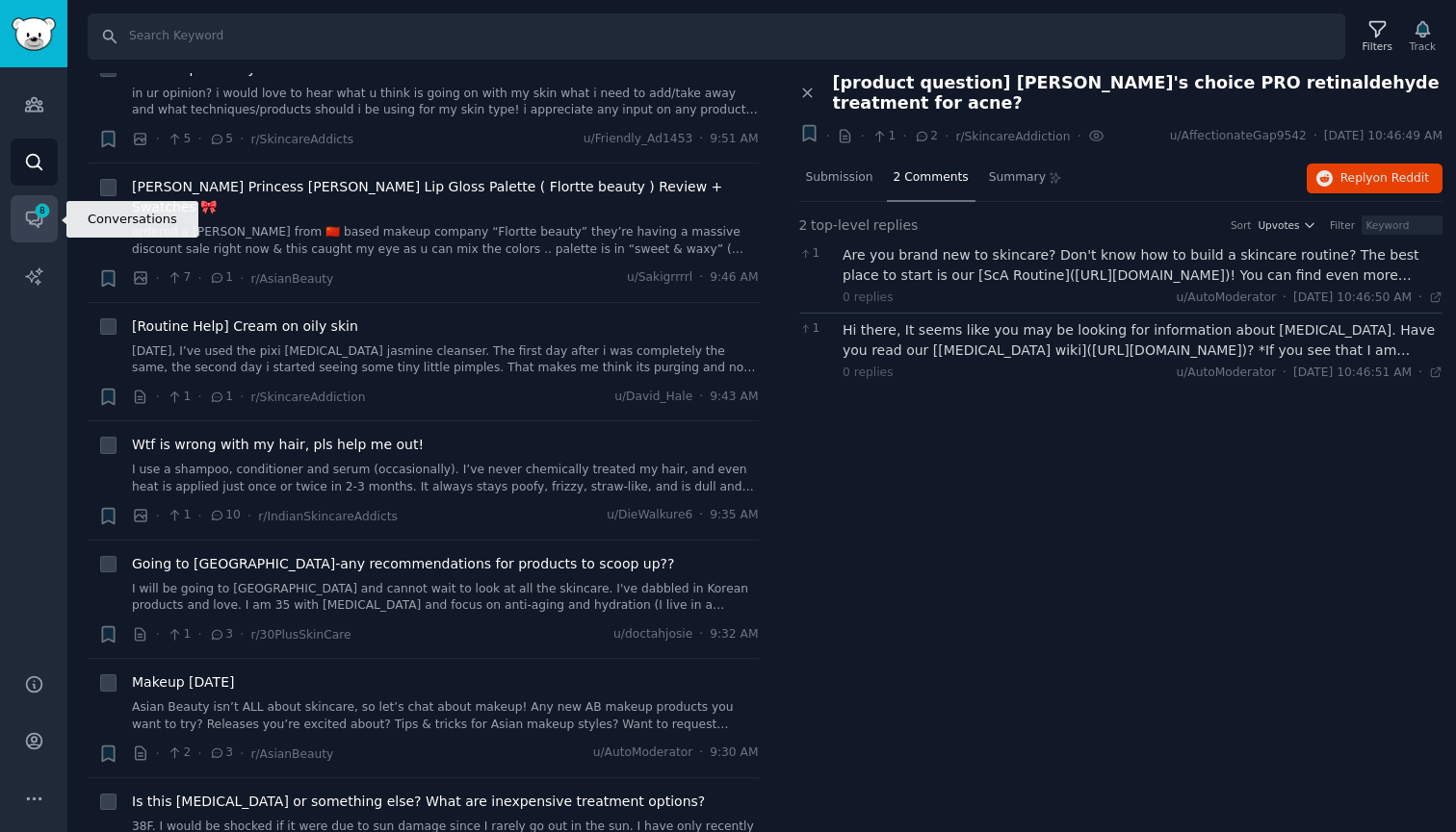
click at [24, 210] on icon "Sidebar" at bounding box center [34, 218] width 20 height 20
